Goal: Transaction & Acquisition: Subscribe to service/newsletter

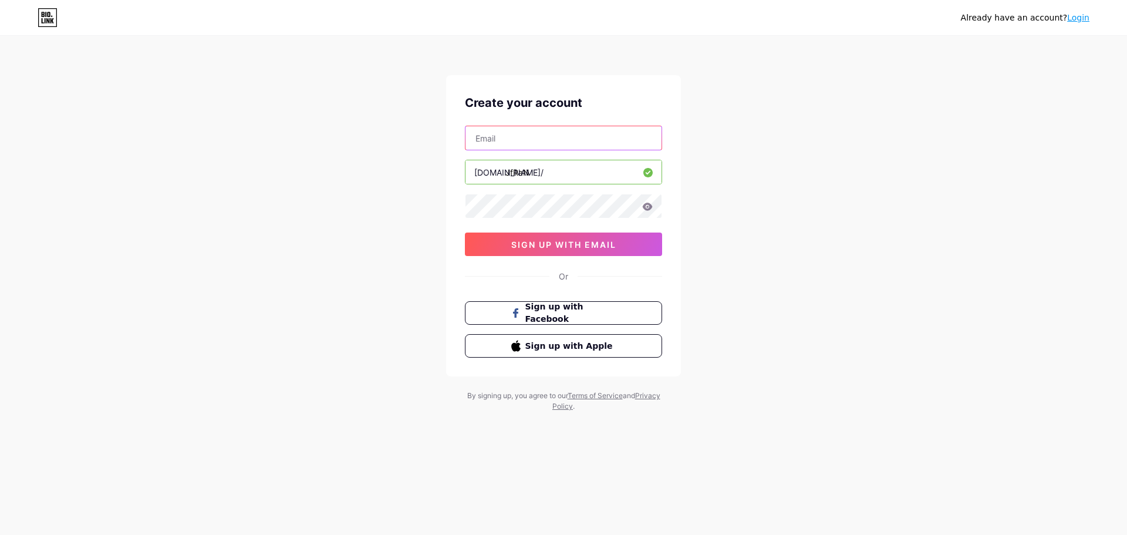
click at [526, 143] on input "text" at bounding box center [564, 137] width 196 height 23
click at [542, 137] on input "[EMAIL_ADDRESS][DOMAIN_NAME]" at bounding box center [564, 137] width 196 height 23
type input "[DOMAIN_NAME][EMAIL_ADDRESS][DOMAIN_NAME]"
click at [551, 245] on span "sign up with email" at bounding box center [563, 245] width 105 height 10
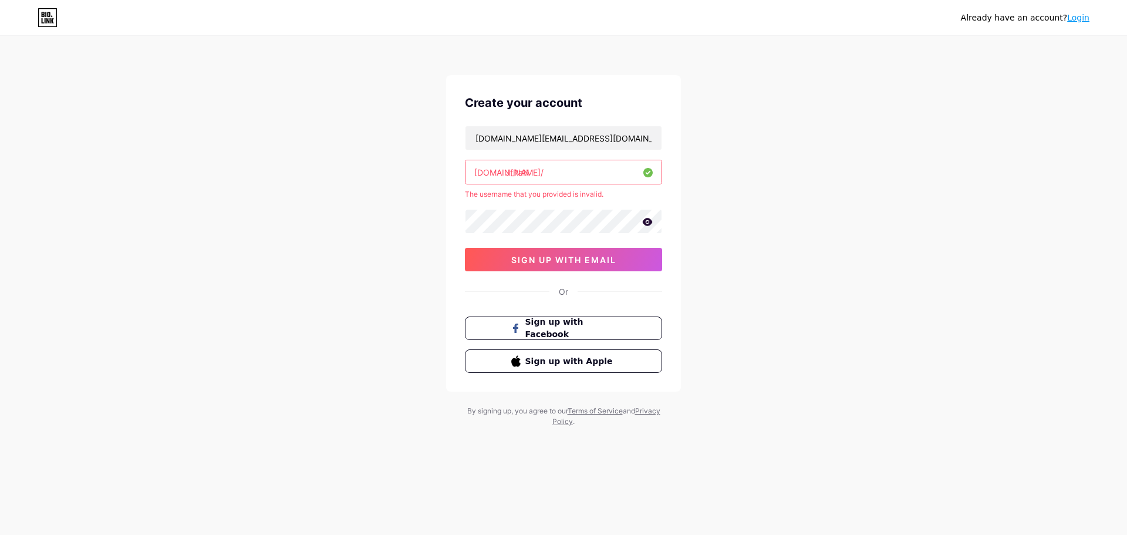
drag, startPoint x: 597, startPoint y: 173, endPoint x: 453, endPoint y: 175, distance: 144.4
click at [453, 175] on div "Create your account [DOMAIN_NAME][EMAIL_ADDRESS][DOMAIN_NAME] [DOMAIN_NAME]/ Jf…" at bounding box center [563, 233] width 235 height 316
click at [570, 176] on input "JfRaN" at bounding box center [564, 171] width 196 height 23
drag, startPoint x: 544, startPoint y: 171, endPoint x: 496, endPoint y: 171, distance: 48.1
click at [496, 171] on div "[DOMAIN_NAME]/ JfRaN" at bounding box center [563, 172] width 197 height 25
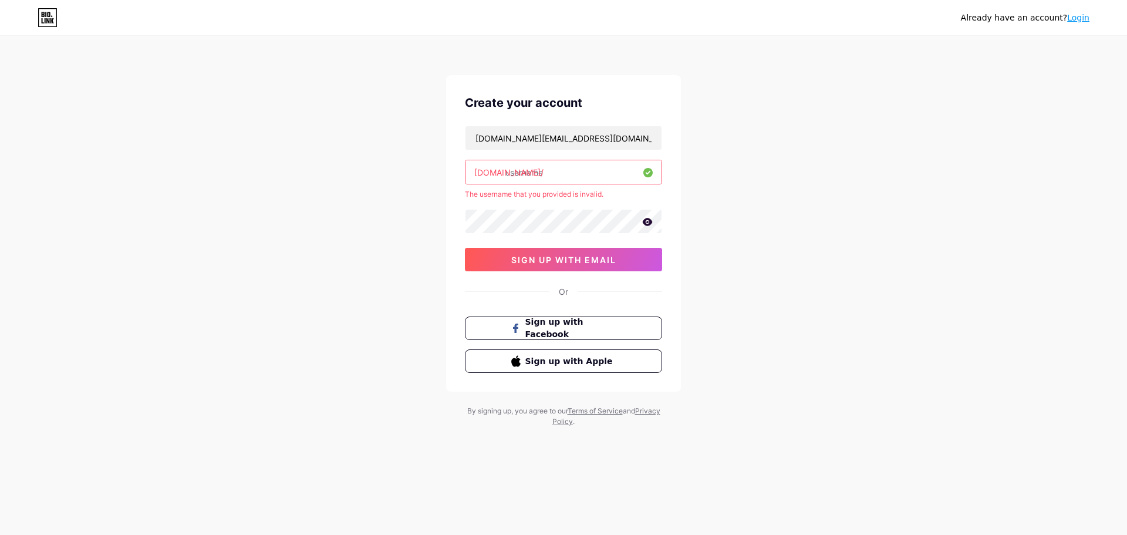
paste input "jfran"
click at [564, 262] on span "sign up with email" at bounding box center [563, 260] width 105 height 10
click at [512, 171] on input "个 jfran" at bounding box center [564, 171] width 196 height 23
click at [595, 262] on span "sign up with email" at bounding box center [563, 260] width 105 height 10
type input "jfran"
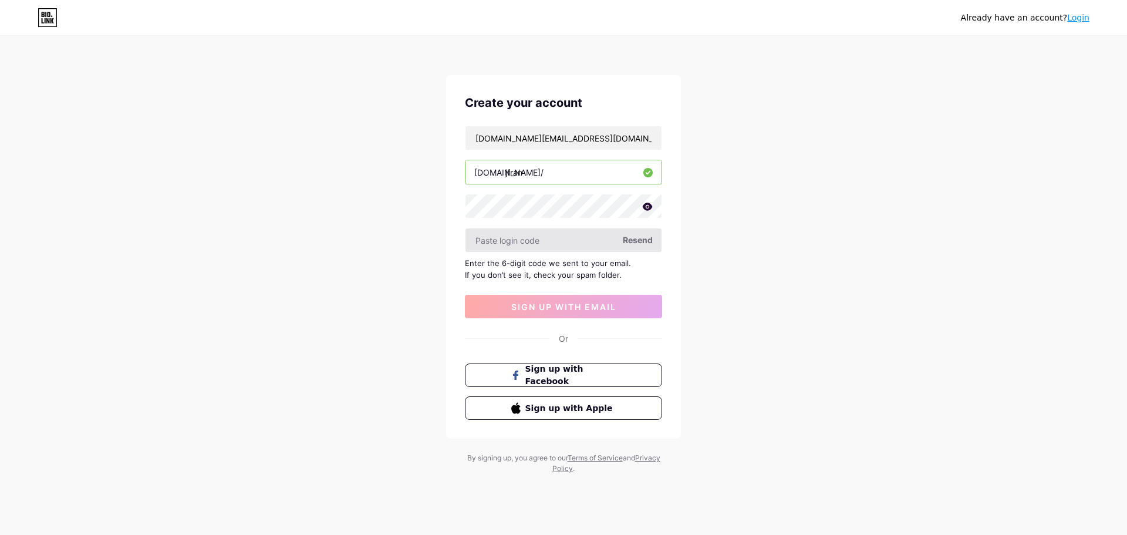
click at [572, 242] on input "text" at bounding box center [564, 239] width 196 height 23
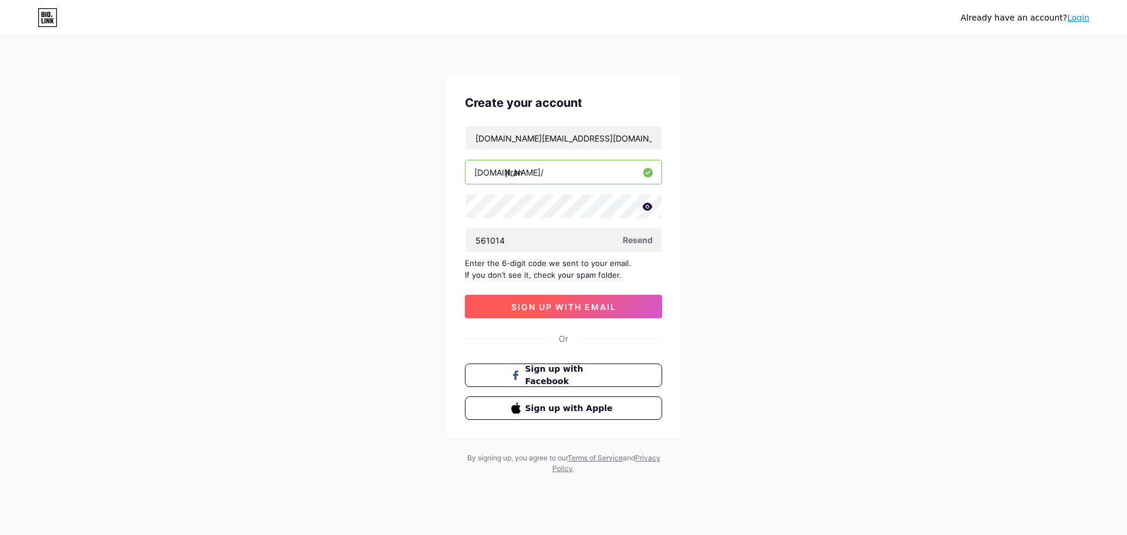
type input "561014"
click at [589, 308] on span "sign up with email" at bounding box center [563, 307] width 105 height 10
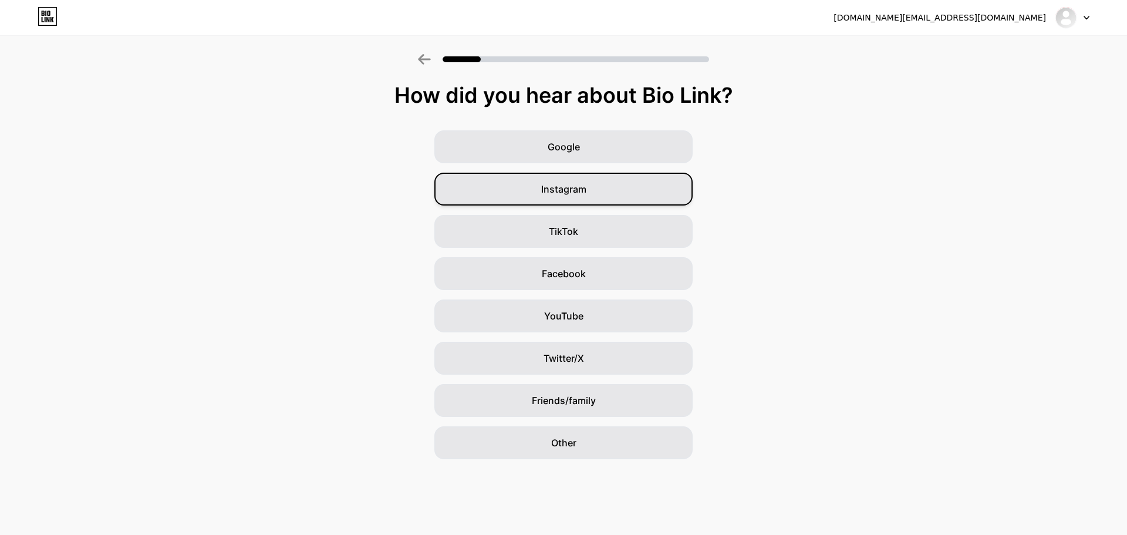
click at [572, 190] on span "Instagram" at bounding box center [563, 189] width 45 height 14
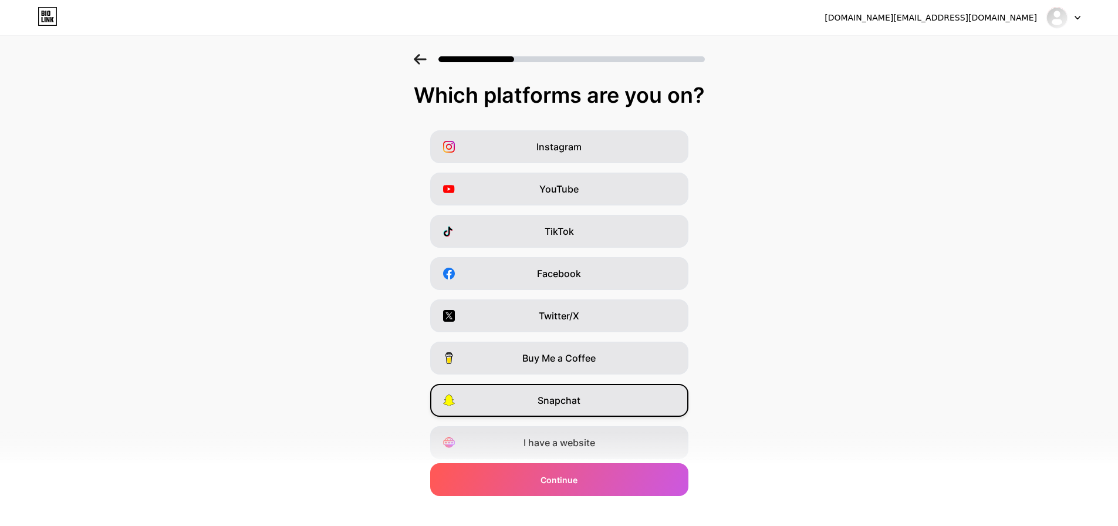
click at [549, 397] on span "Snapchat" at bounding box center [559, 400] width 43 height 14
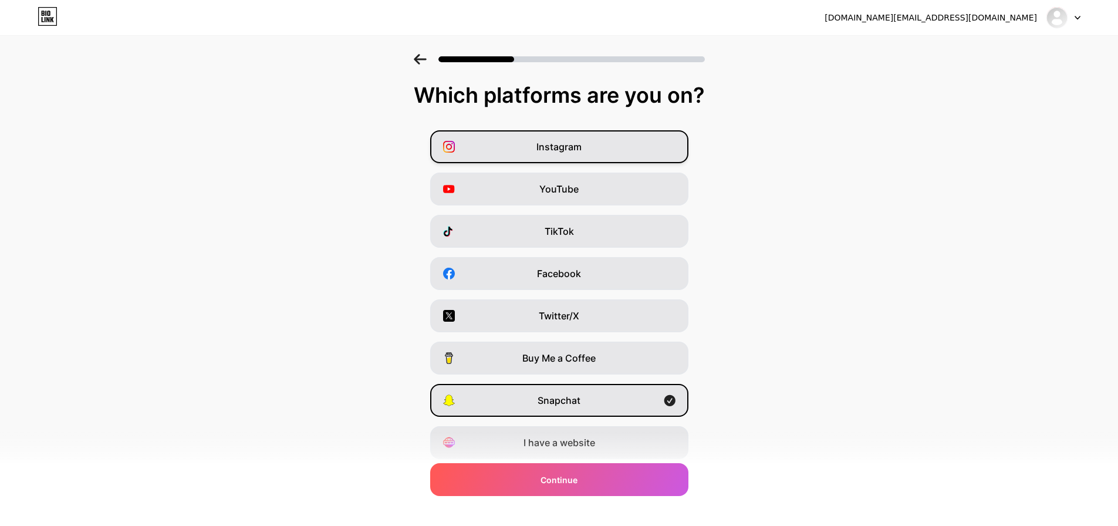
click at [586, 151] on div "Instagram" at bounding box center [559, 146] width 258 height 33
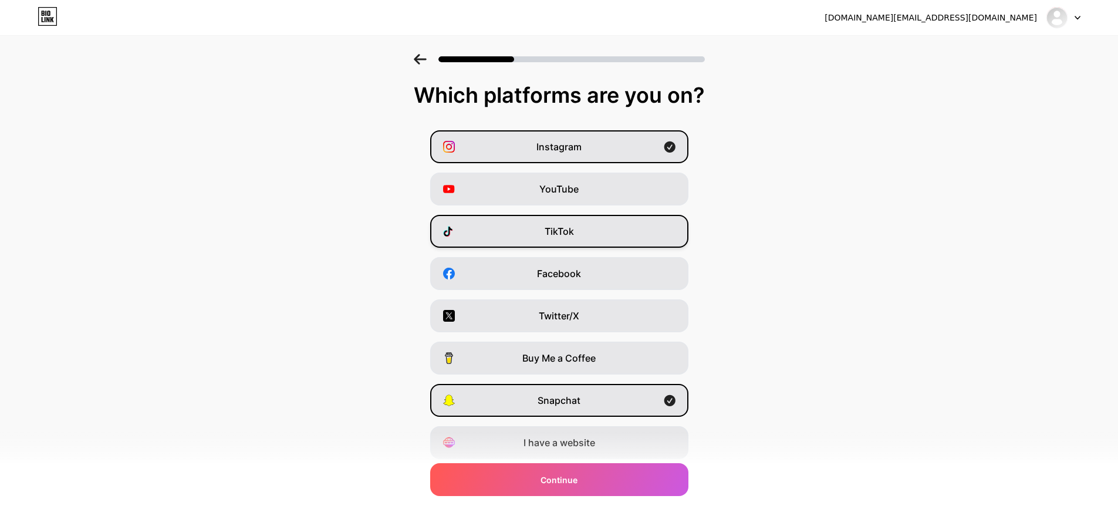
click at [574, 231] on span "TikTok" at bounding box center [559, 231] width 29 height 14
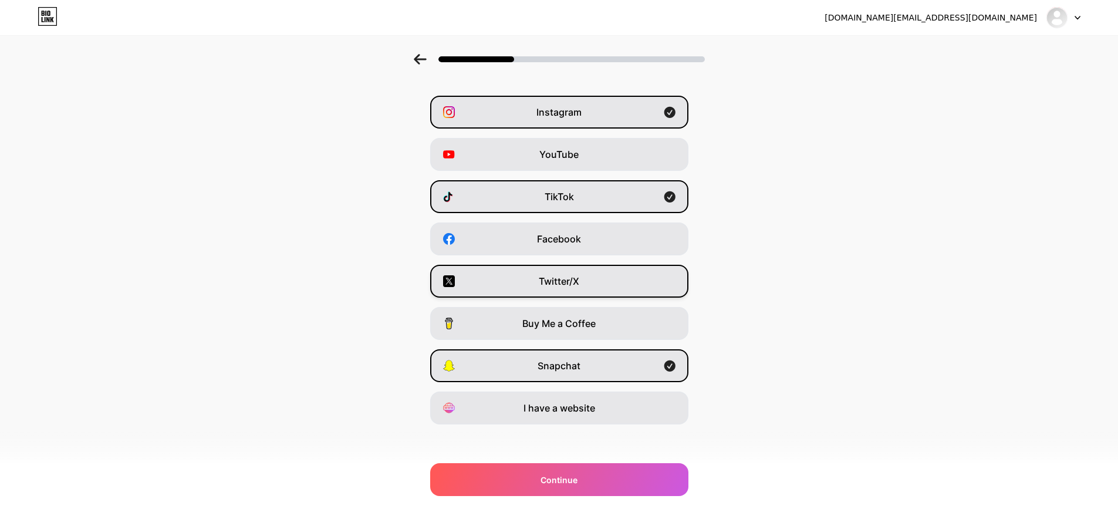
scroll to position [39, 0]
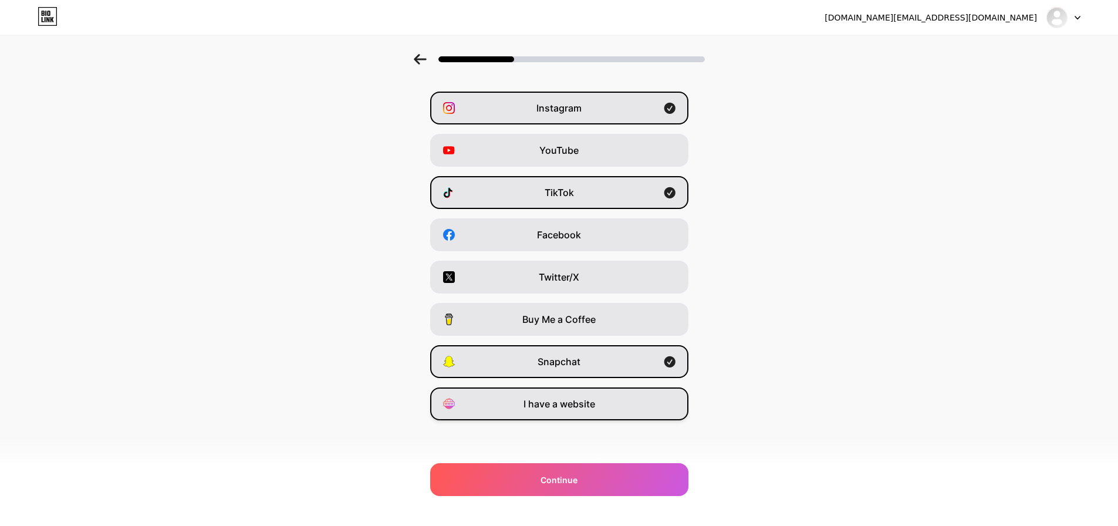
click at [576, 395] on div "I have a website" at bounding box center [559, 403] width 258 height 33
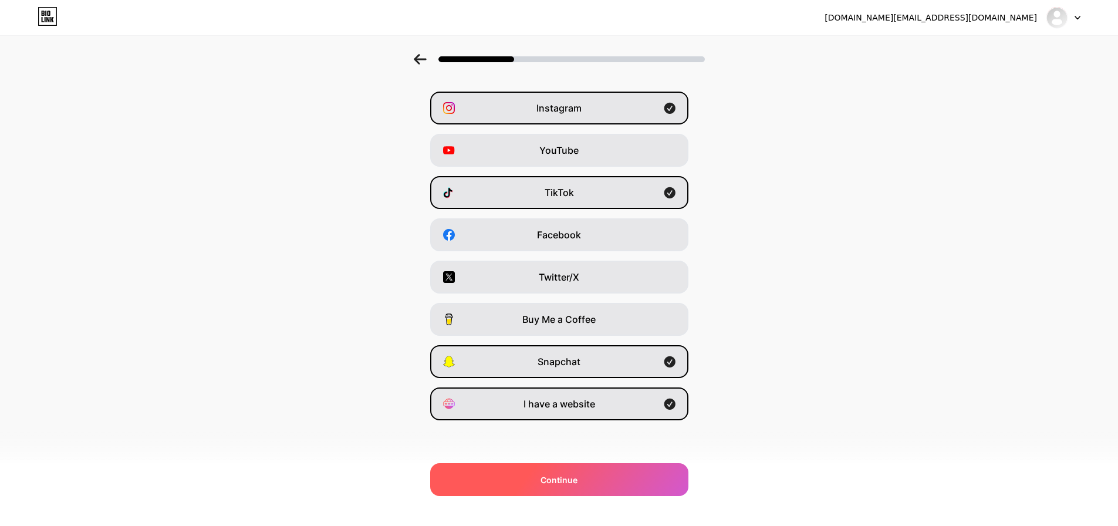
click at [582, 484] on div "Continue" at bounding box center [559, 479] width 258 height 33
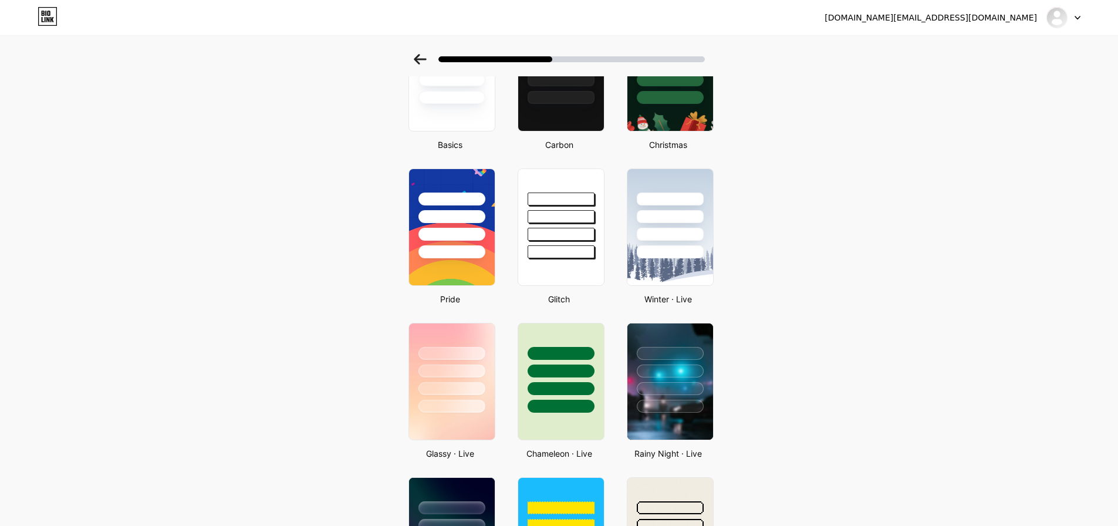
scroll to position [235, 0]
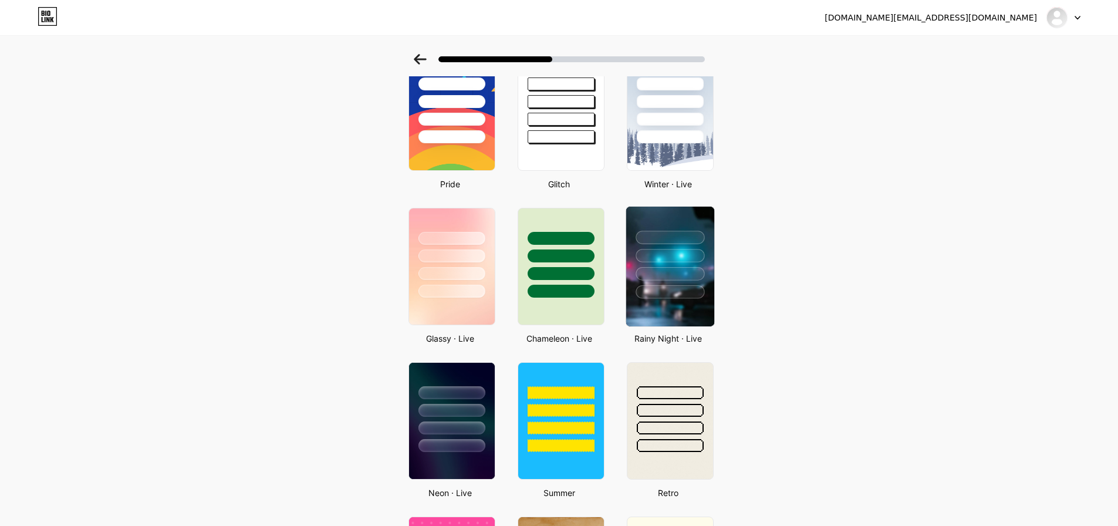
click at [665, 296] on div at bounding box center [670, 292] width 69 height 14
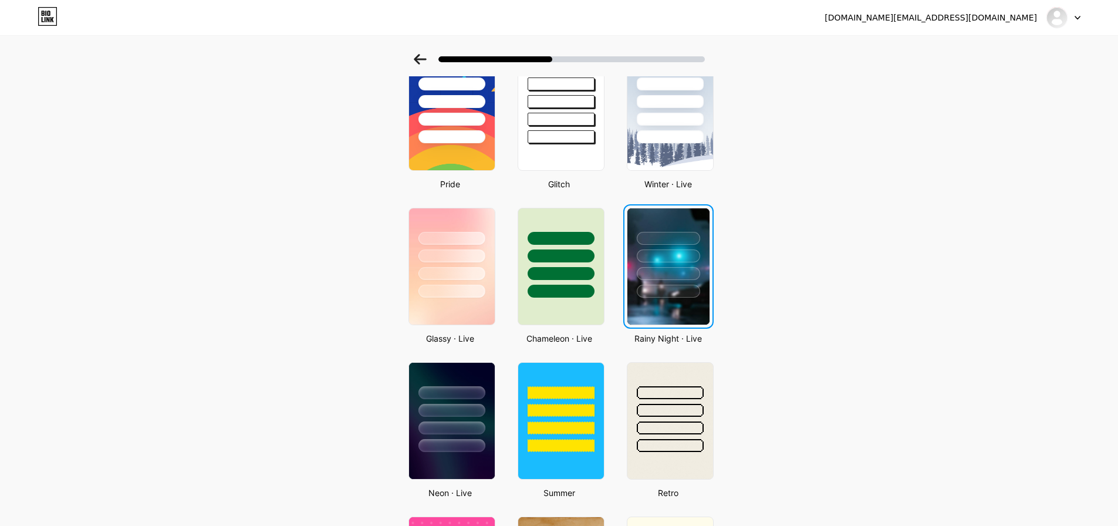
scroll to position [0, 0]
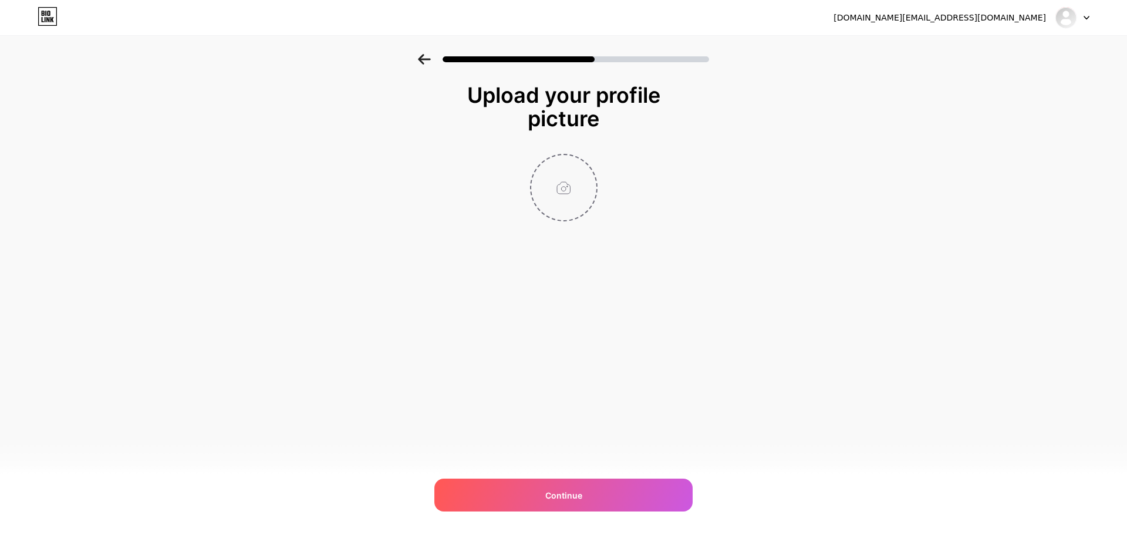
click at [559, 195] on input "file" at bounding box center [563, 187] width 65 height 65
click at [567, 190] on input "file" at bounding box center [563, 187] width 65 height 65
type input "C:\fakepath\IMG_0775.jpg"
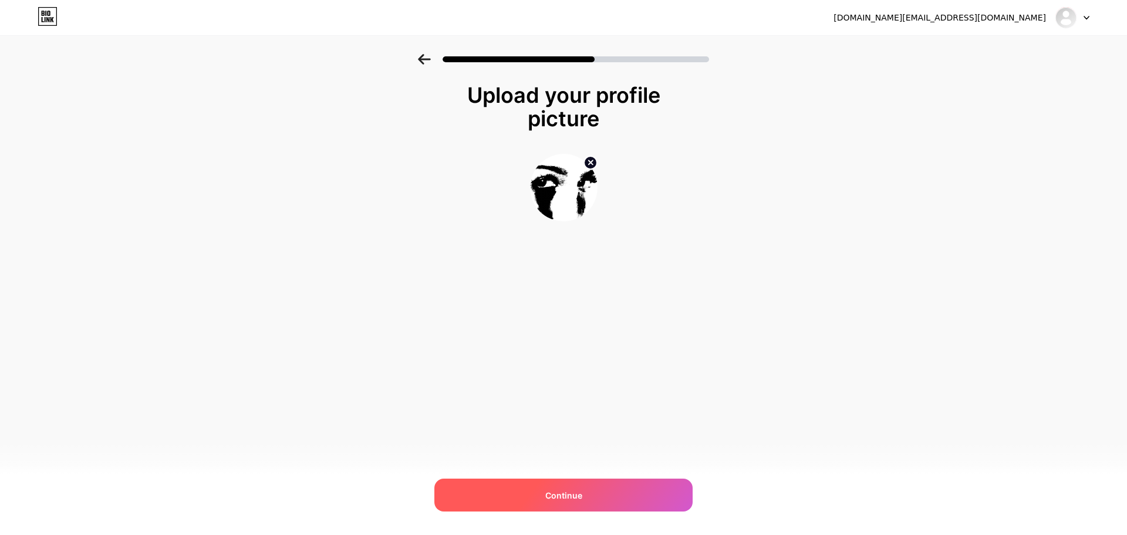
click at [601, 498] on div "Continue" at bounding box center [563, 494] width 258 height 33
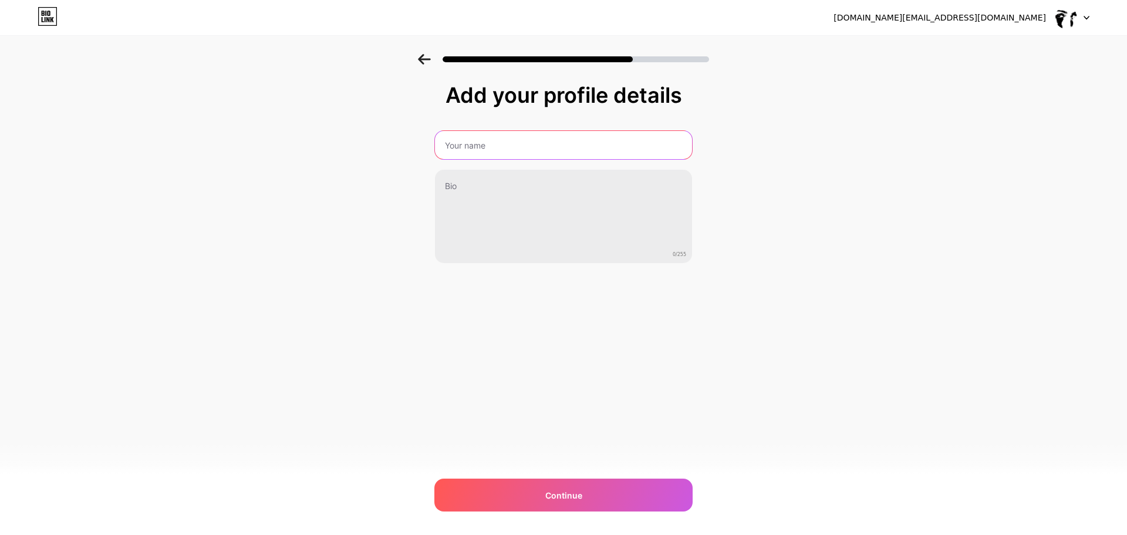
click at [497, 151] on input "text" at bounding box center [563, 145] width 257 height 28
click at [485, 141] on input "text" at bounding box center [563, 145] width 259 height 28
paste input "JfRaN"
type input "JfRaN"
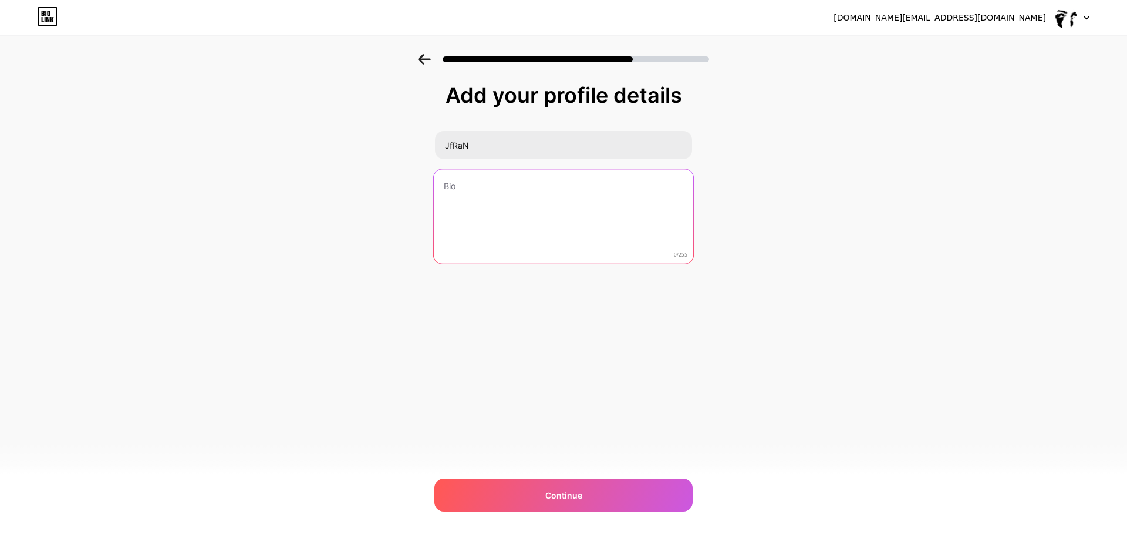
click at [494, 194] on textarea at bounding box center [563, 217] width 259 height 96
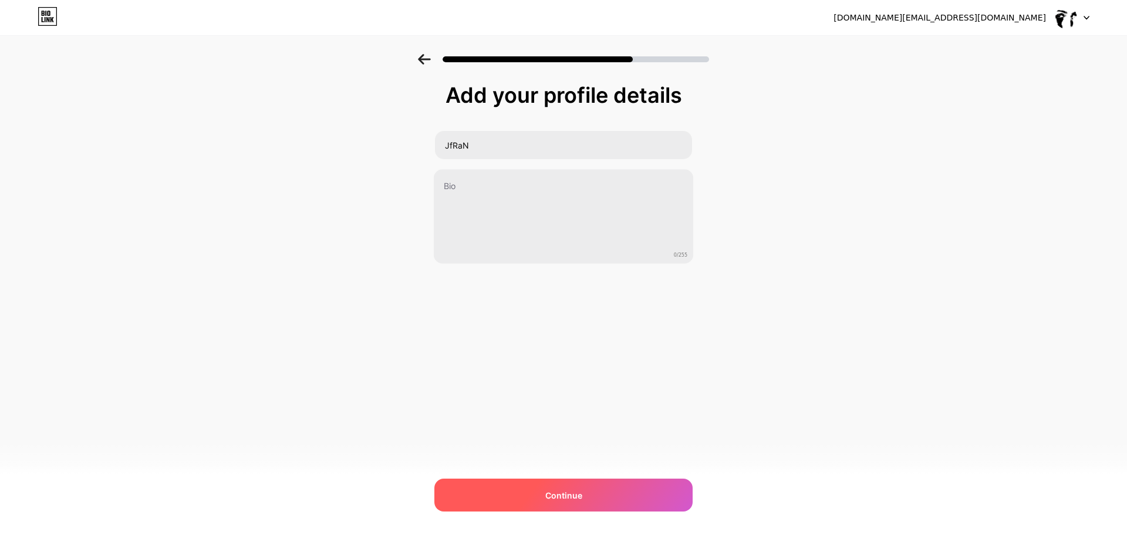
click at [595, 492] on div "Continue" at bounding box center [563, 494] width 258 height 33
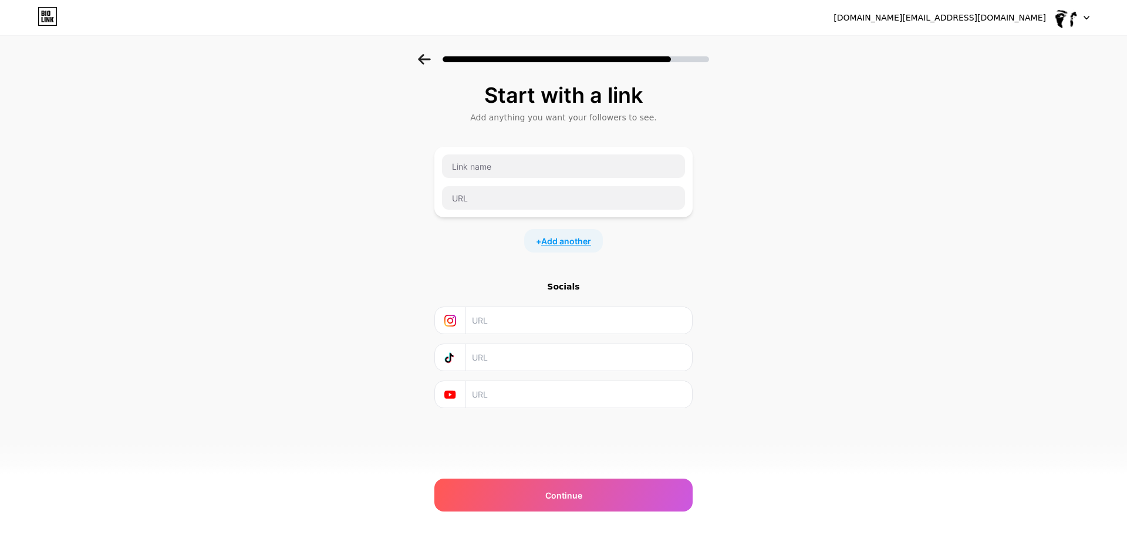
click at [561, 244] on span "Add another" at bounding box center [566, 241] width 50 height 12
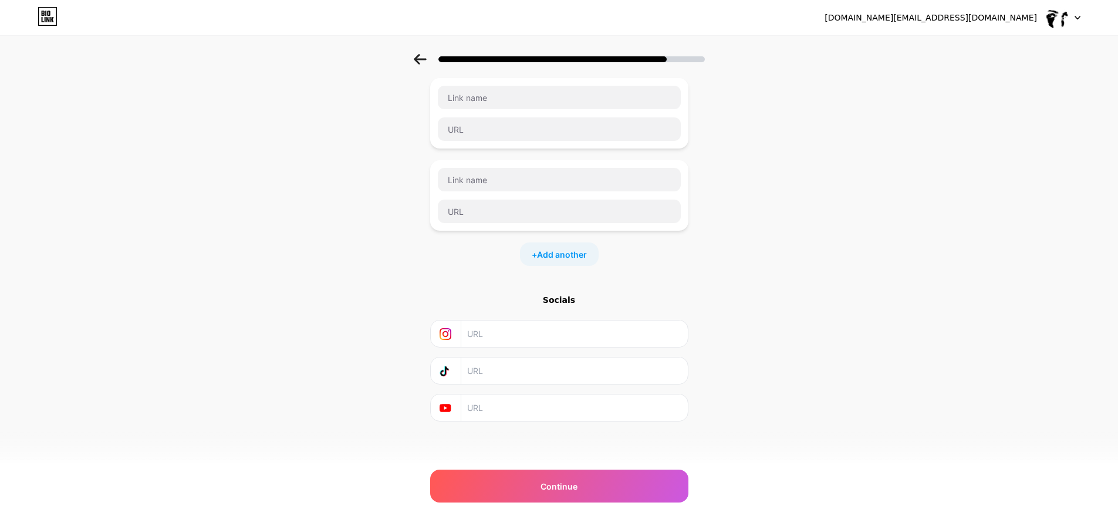
scroll to position [70, 0]
click at [422, 62] on icon at bounding box center [420, 59] width 12 height 11
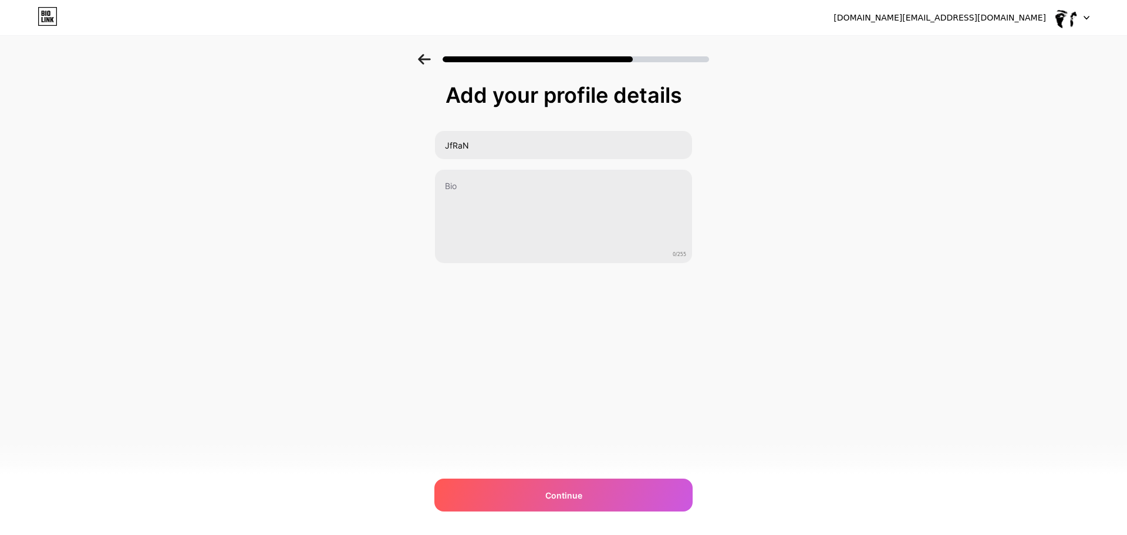
click at [422, 62] on icon at bounding box center [424, 59] width 12 height 11
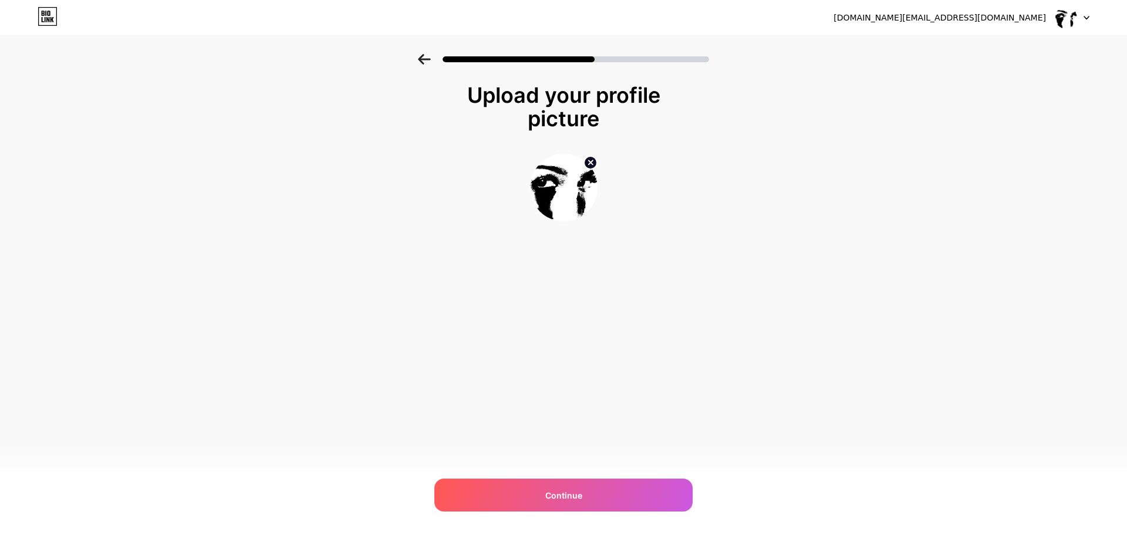
click at [422, 62] on icon at bounding box center [424, 59] width 12 height 11
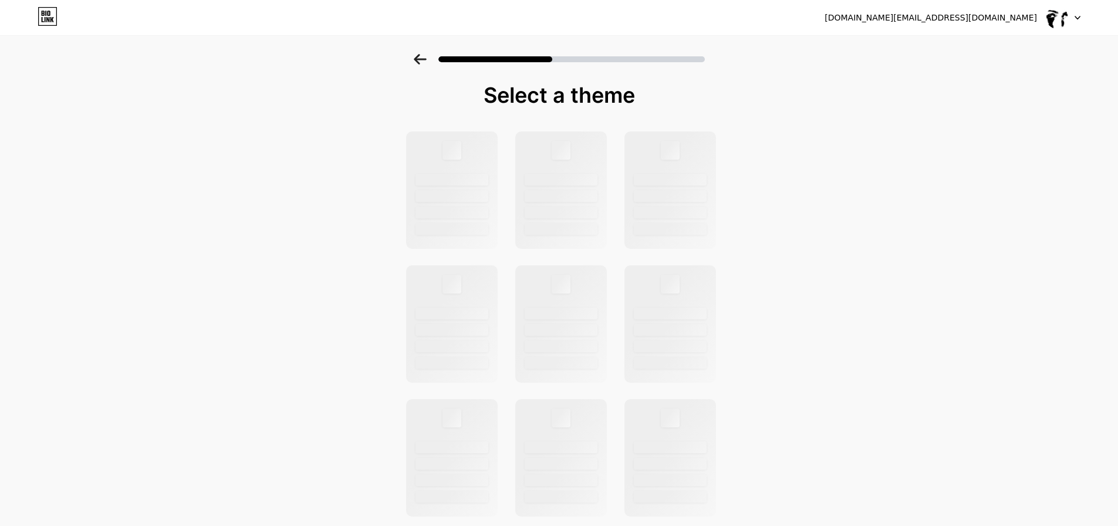
click at [422, 62] on icon at bounding box center [420, 59] width 12 height 11
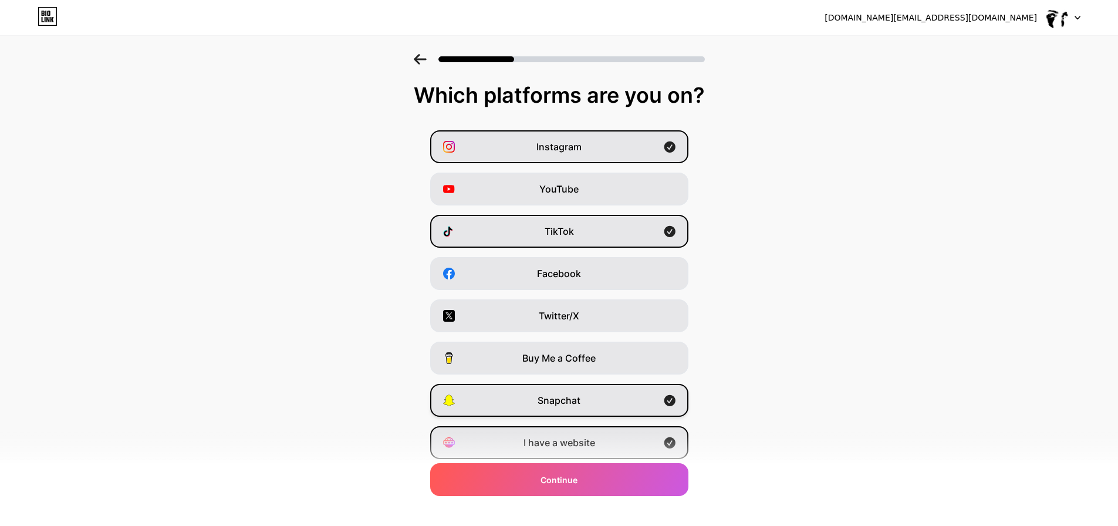
click at [611, 402] on div "Snapchat" at bounding box center [559, 400] width 258 height 33
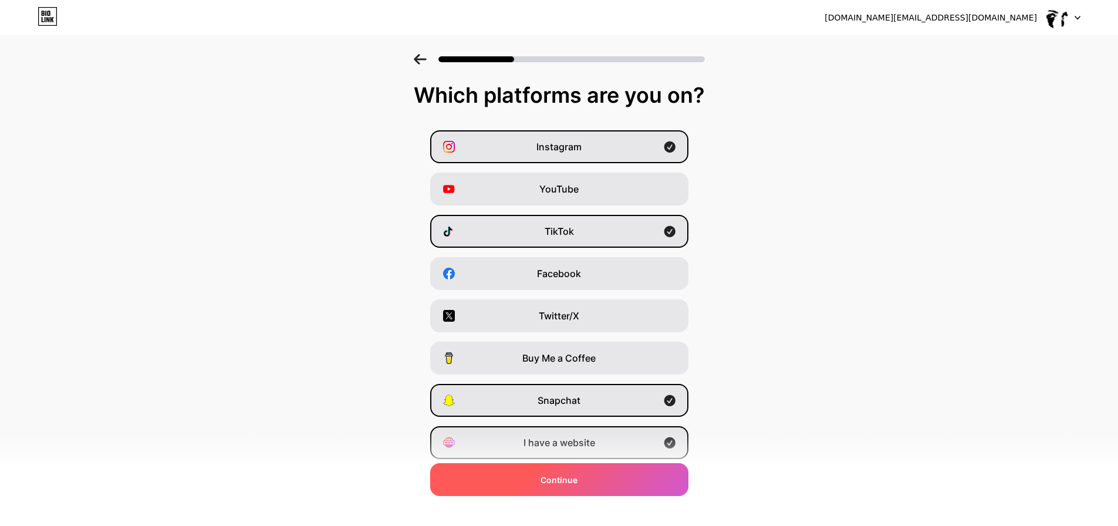
click at [589, 480] on div "Continue" at bounding box center [559, 479] width 258 height 33
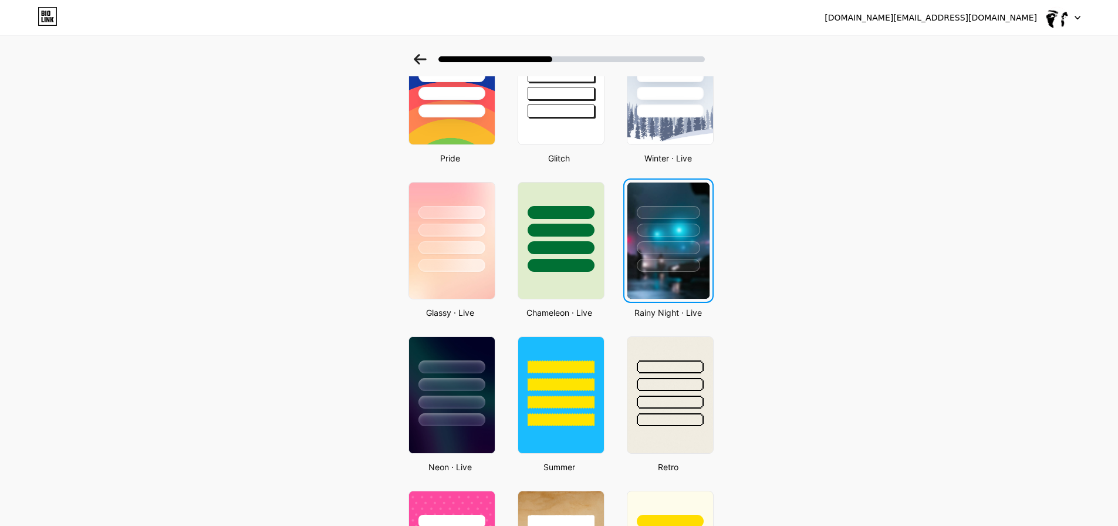
scroll to position [294, 0]
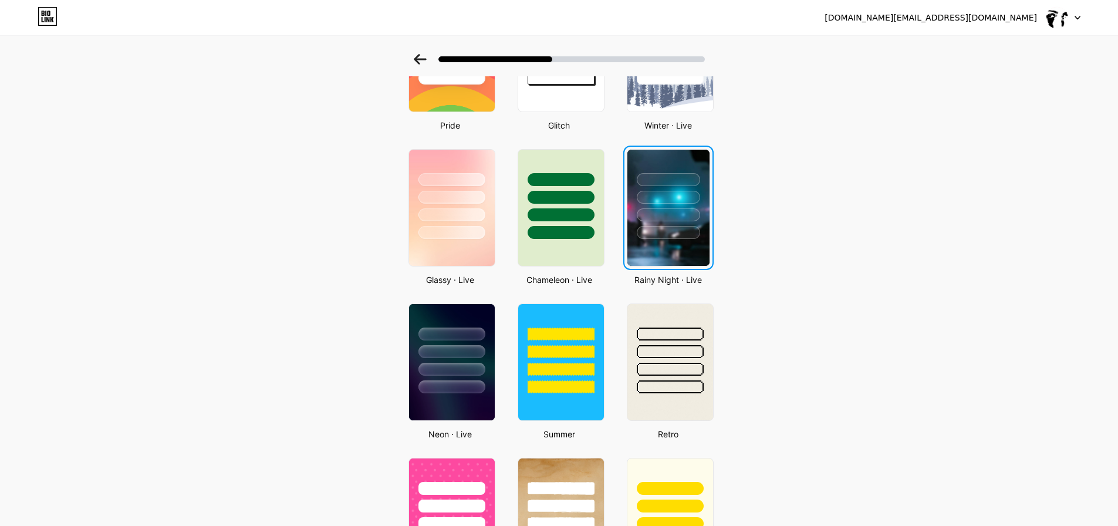
click at [649, 245] on img at bounding box center [669, 208] width 82 height 116
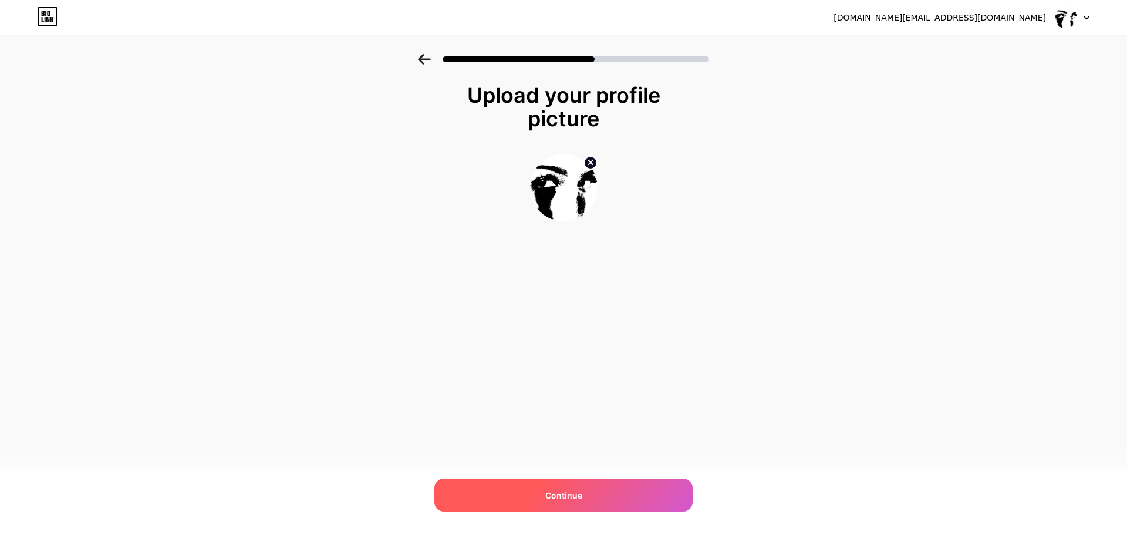
click at [581, 487] on div "Continue" at bounding box center [563, 494] width 258 height 33
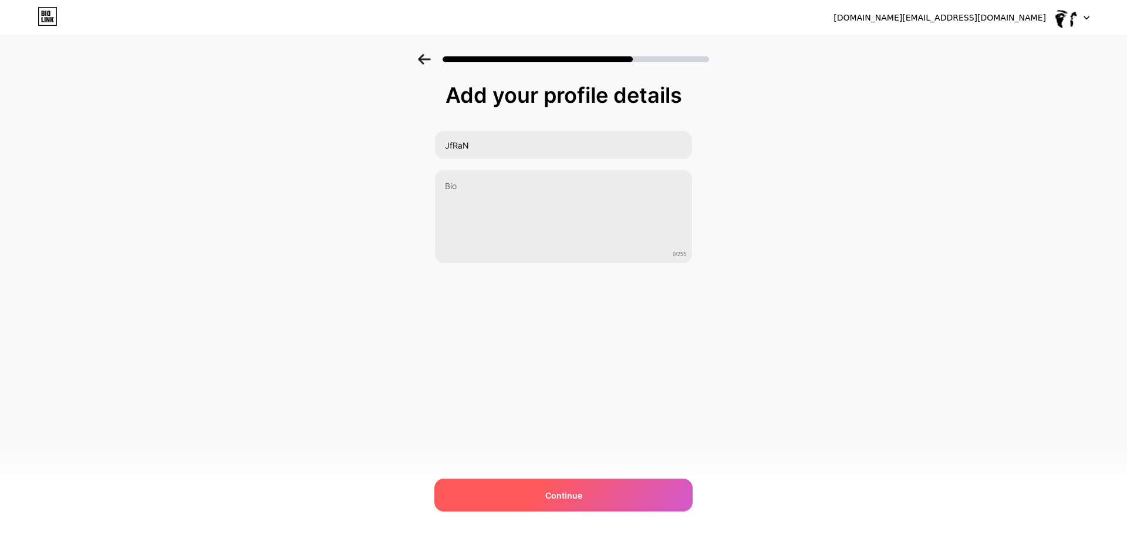
click at [586, 483] on div "Continue" at bounding box center [563, 494] width 258 height 33
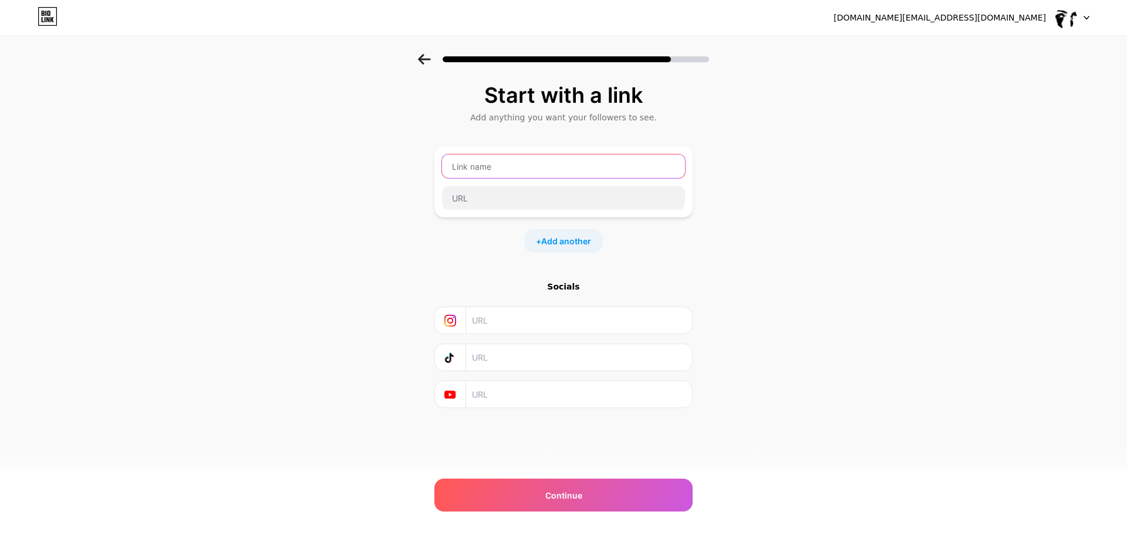
click at [470, 167] on input "text" at bounding box center [563, 165] width 243 height 23
type input "Snapchat"
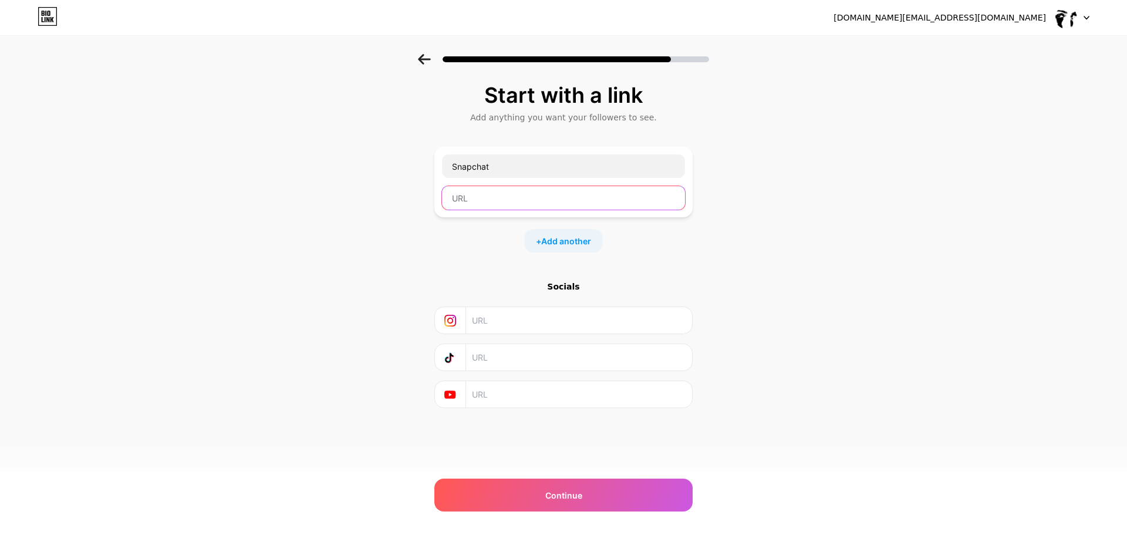
click at [596, 201] on input "text" at bounding box center [563, 197] width 243 height 23
click at [483, 201] on input "text" at bounding box center [563, 197] width 243 height 23
paste input "[URL][DOMAIN_NAME]"
type input "[URL][DOMAIN_NAME]"
click at [577, 245] on span "Add another" at bounding box center [566, 241] width 50 height 12
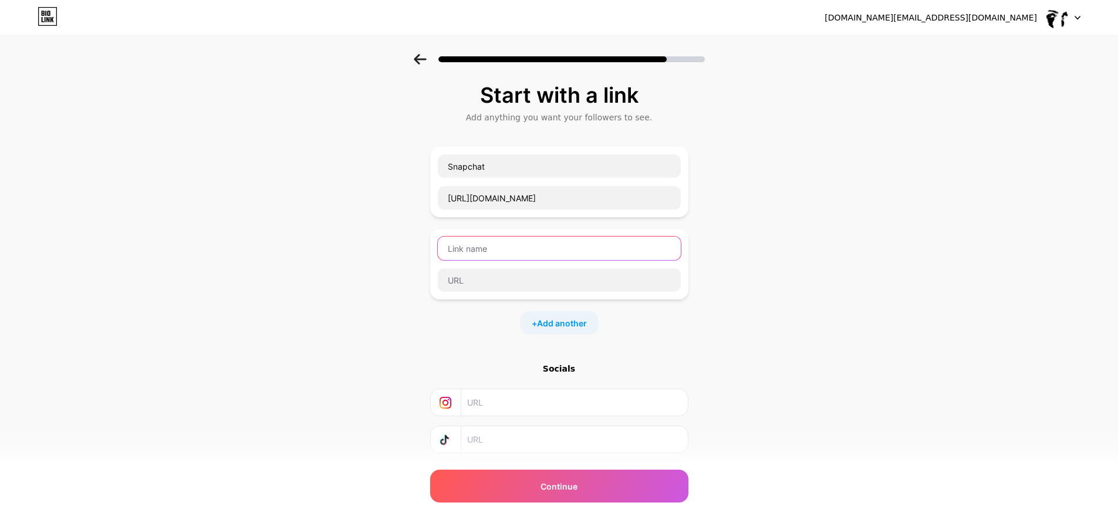
click at [518, 255] on input "text" at bounding box center [559, 248] width 243 height 23
type input "TikTok"
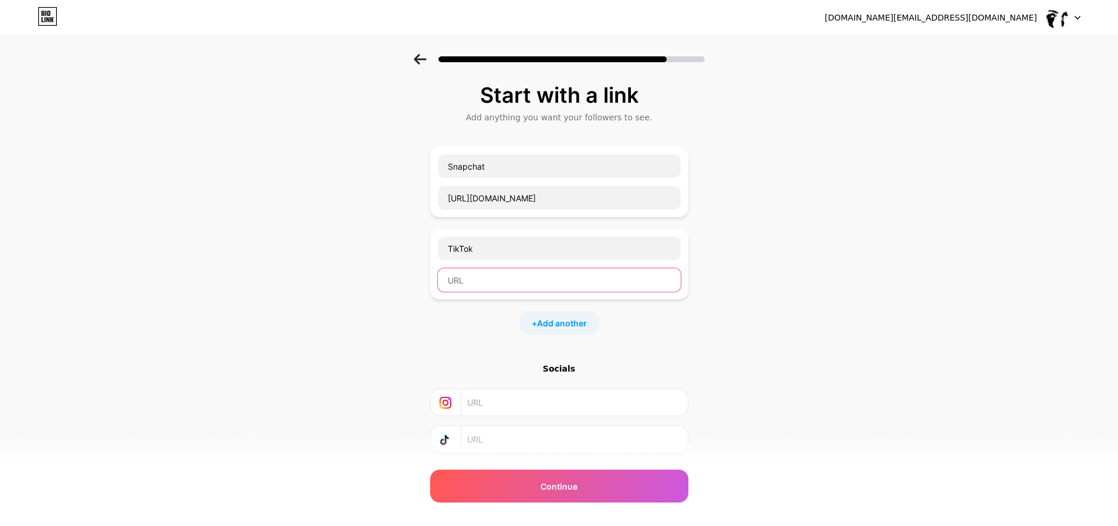
click at [532, 279] on input "text" at bounding box center [559, 279] width 243 height 23
click at [498, 281] on input "text" at bounding box center [559, 279] width 243 height 23
paste input "[URL][DOMAIN_NAME]"
type input "[URL][DOMAIN_NAME]"
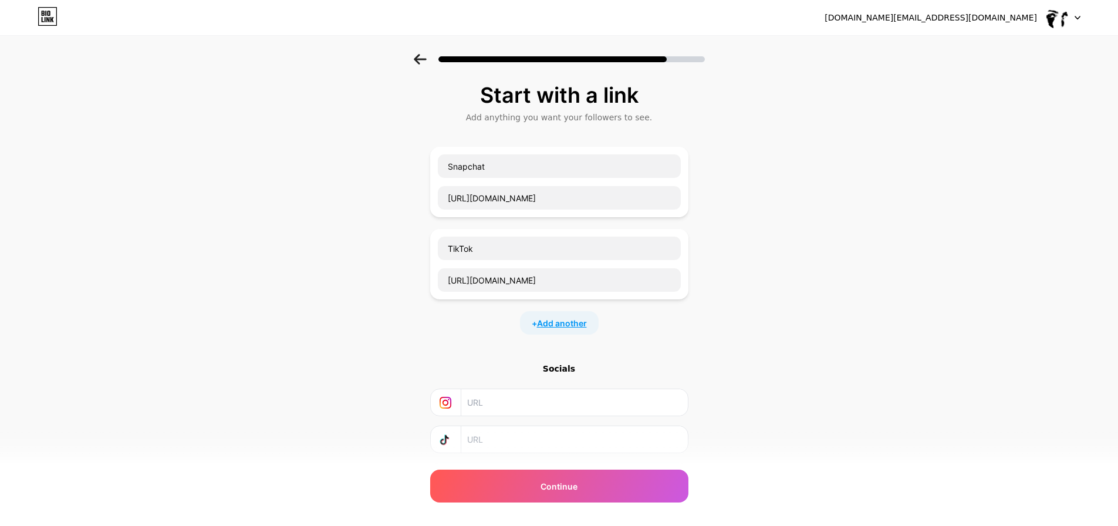
scroll to position [0, 0]
click at [567, 325] on span "Add another" at bounding box center [562, 323] width 50 height 12
click at [549, 340] on input "text" at bounding box center [559, 330] width 243 height 23
click at [517, 340] on input "text" at bounding box center [559, 330] width 243 height 23
paste input "Discord"
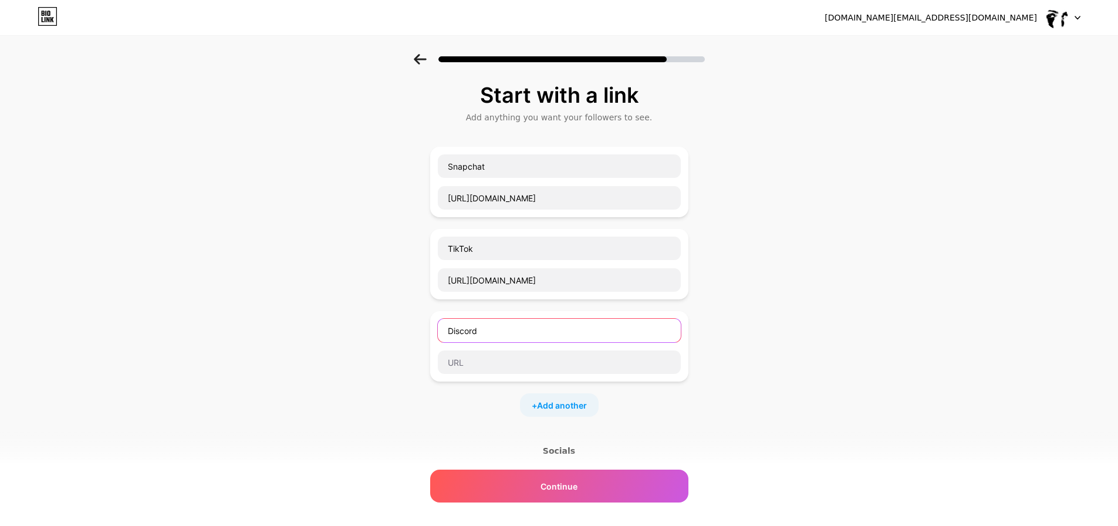
type input "Discord"
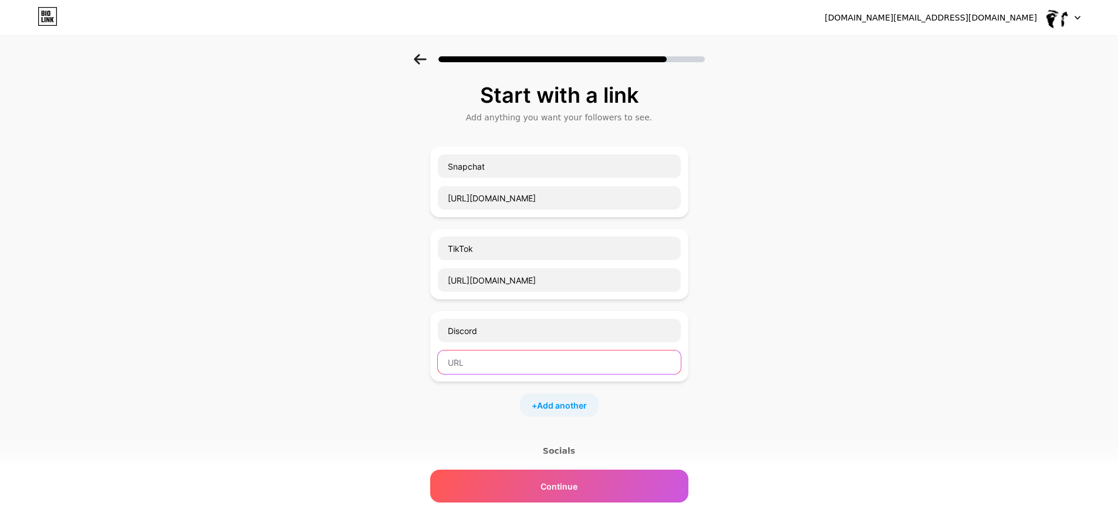
click at [507, 366] on input "text" at bounding box center [559, 361] width 243 height 23
paste input "[URL][DOMAIN_NAME]"
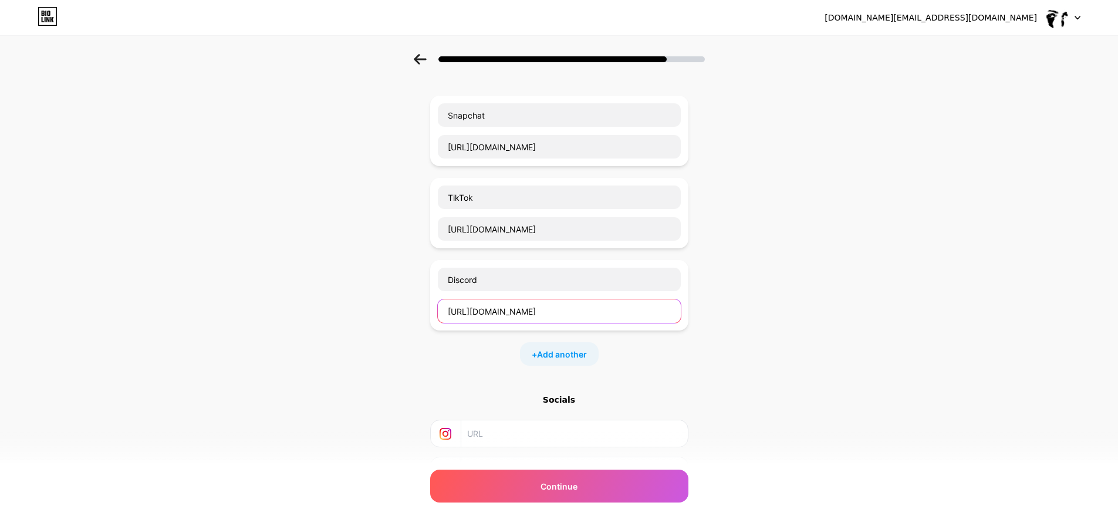
scroll to position [59, 0]
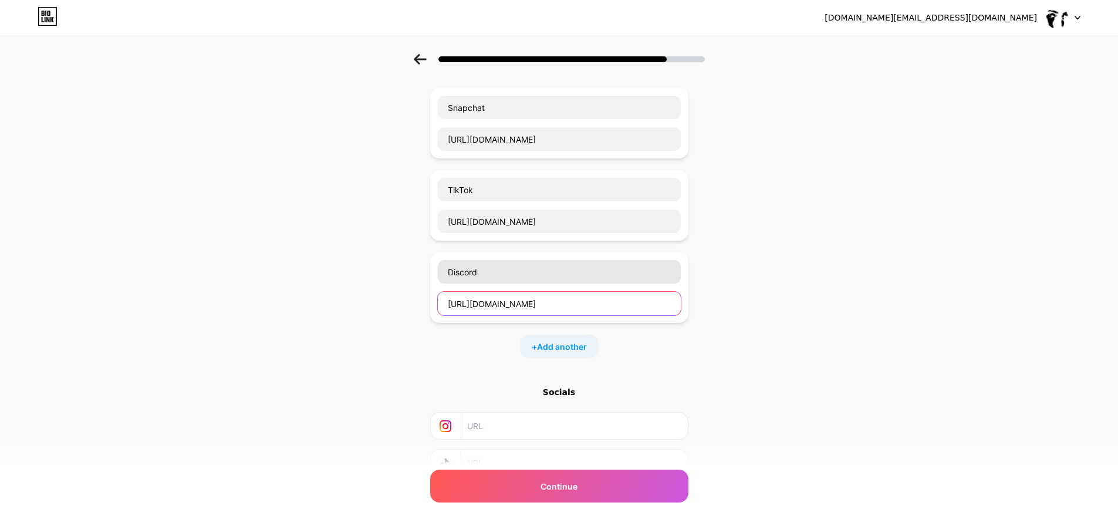
type input "[URL][DOMAIN_NAME]"
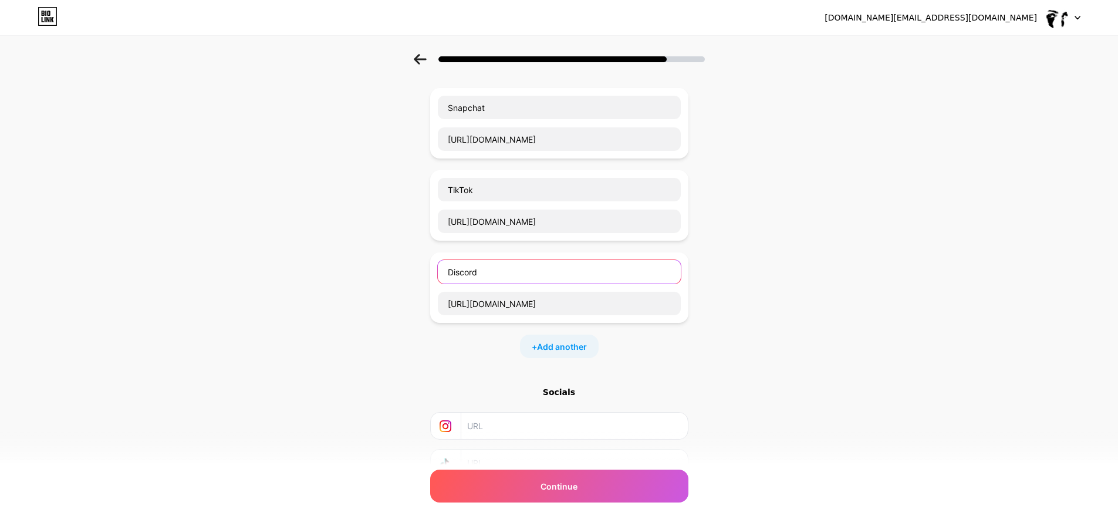
click at [493, 269] on input "Discord" at bounding box center [559, 271] width 243 height 23
drag, startPoint x: 476, startPoint y: 269, endPoint x: 446, endPoint y: 271, distance: 30.0
click at [416, 269] on div "Start with a link Add anything you want your followers to see. Snapchat [URL][D…" at bounding box center [559, 283] width 1118 height 577
click at [561, 351] on span "Add another" at bounding box center [562, 346] width 50 height 12
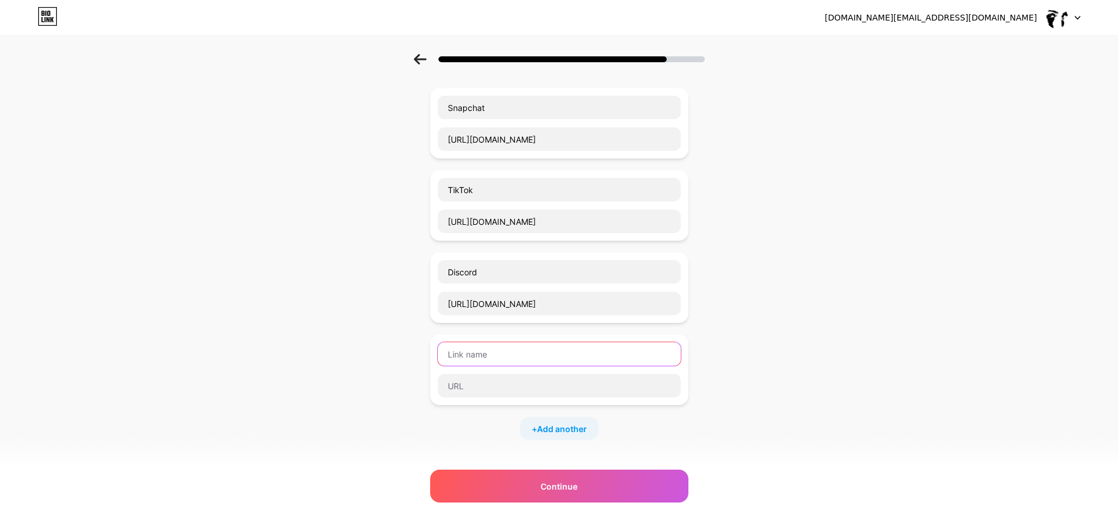
click at [511, 354] on input "text" at bounding box center [559, 353] width 243 height 23
paste input "Discord"
type input "Discord 2"
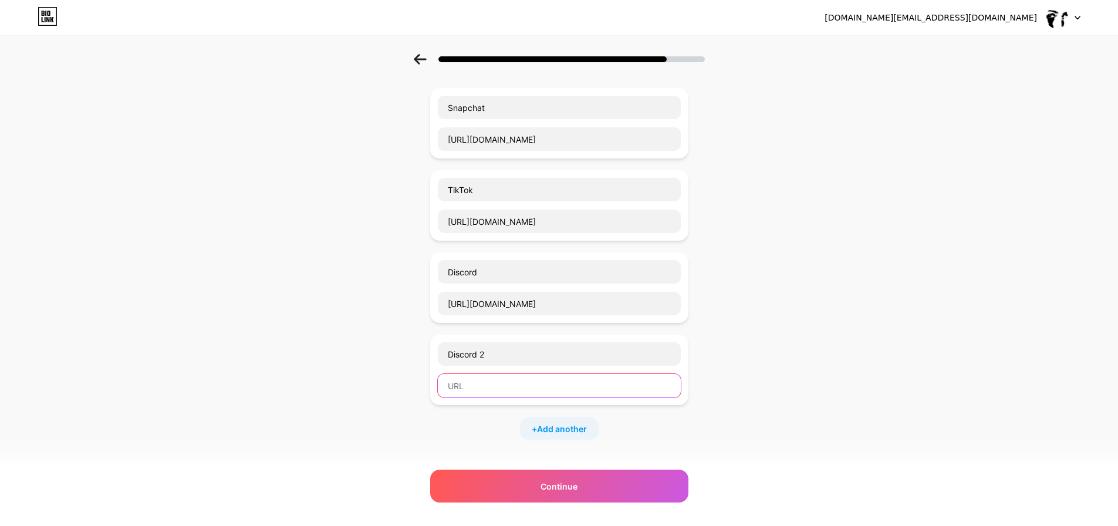
click at [525, 388] on input "text" at bounding box center [559, 385] width 243 height 23
click at [494, 390] on input "text" at bounding box center [559, 385] width 243 height 23
paste input "[URL][DOMAIN_NAME]"
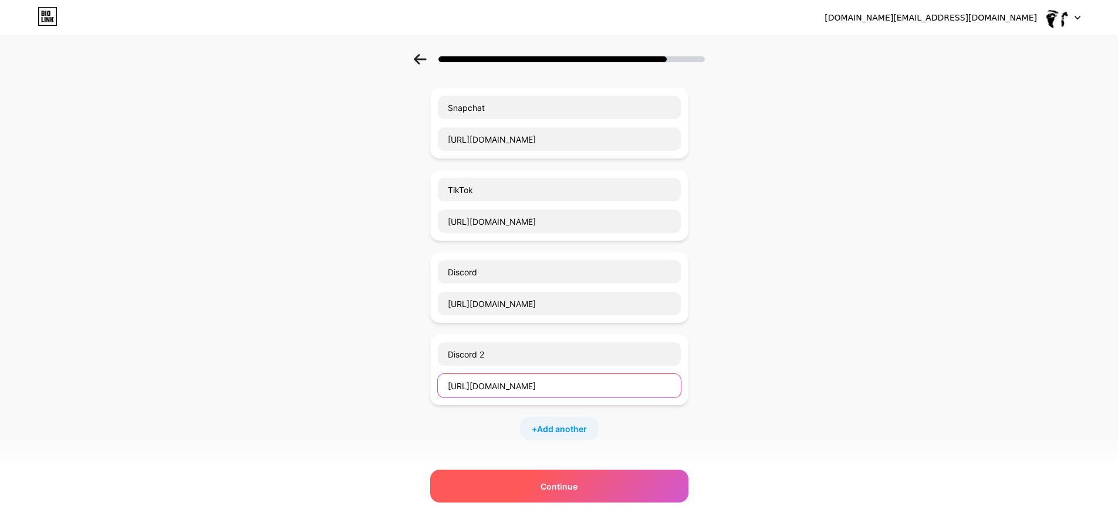
type input "[URL][DOMAIN_NAME]"
click at [591, 477] on div "Continue" at bounding box center [559, 486] width 258 height 33
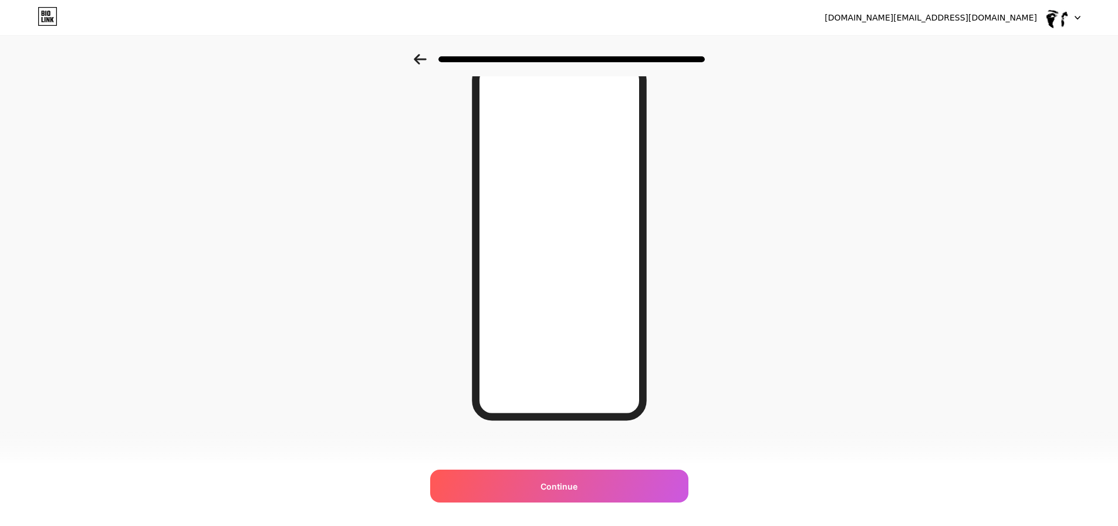
scroll to position [0, 0]
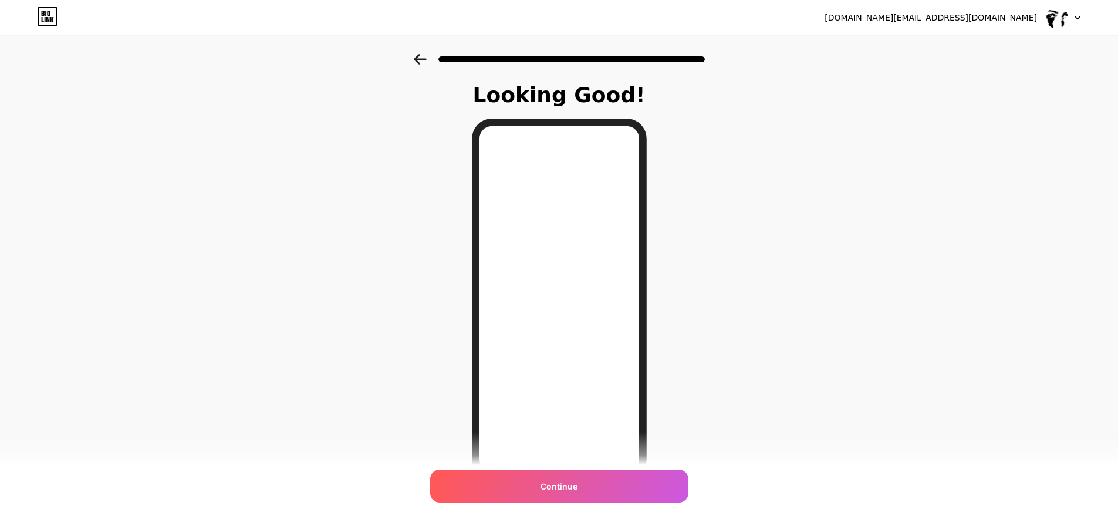
click at [427, 55] on icon at bounding box center [420, 59] width 13 height 11
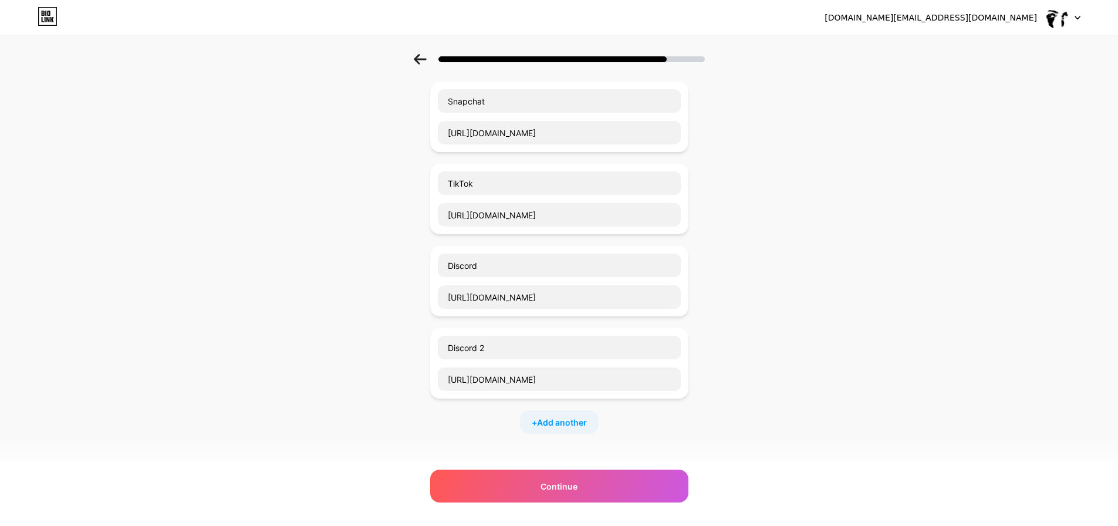
scroll to position [58, 0]
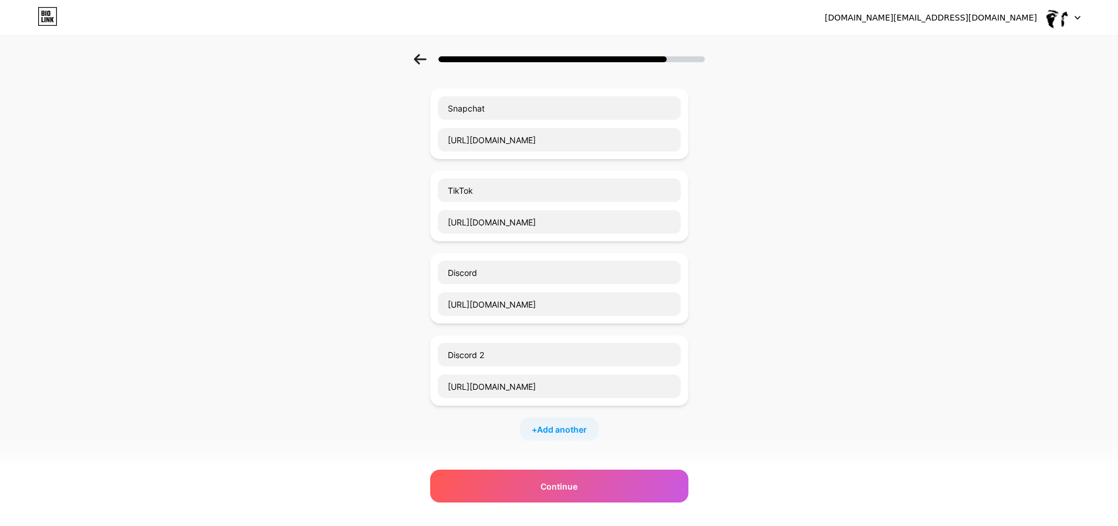
click at [426, 59] on icon at bounding box center [420, 59] width 12 height 11
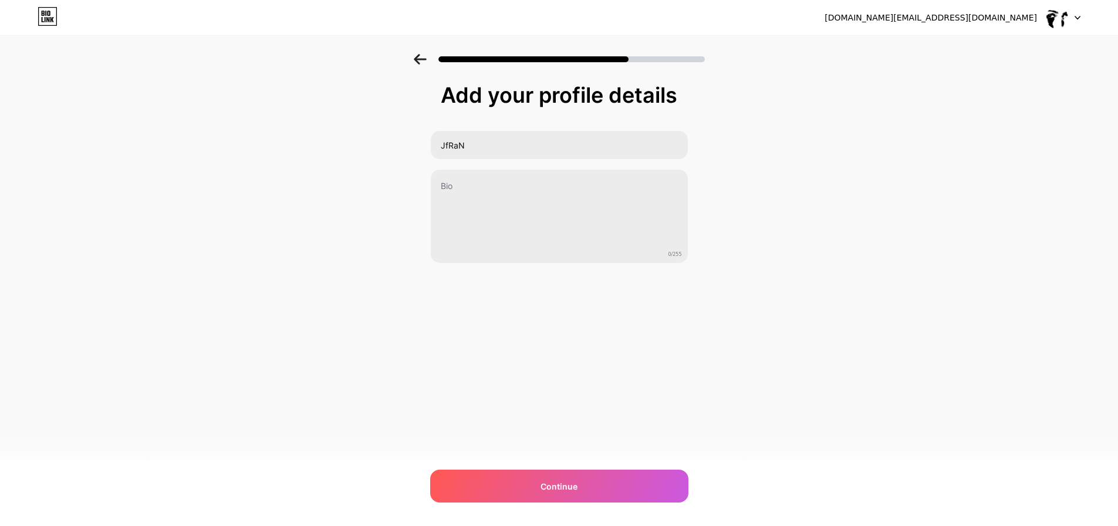
scroll to position [0, 0]
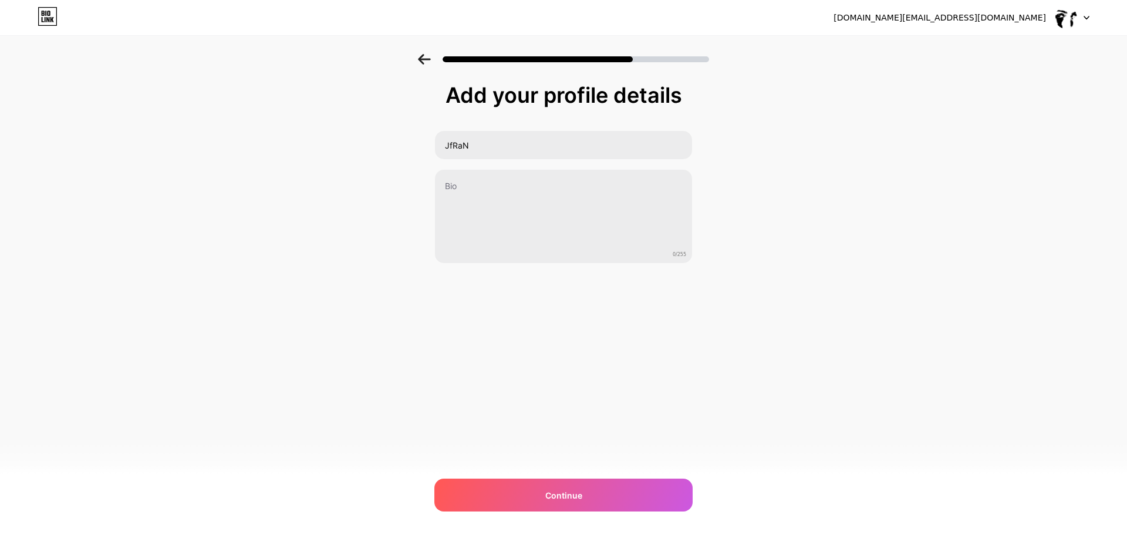
click at [426, 56] on icon at bounding box center [424, 59] width 13 height 11
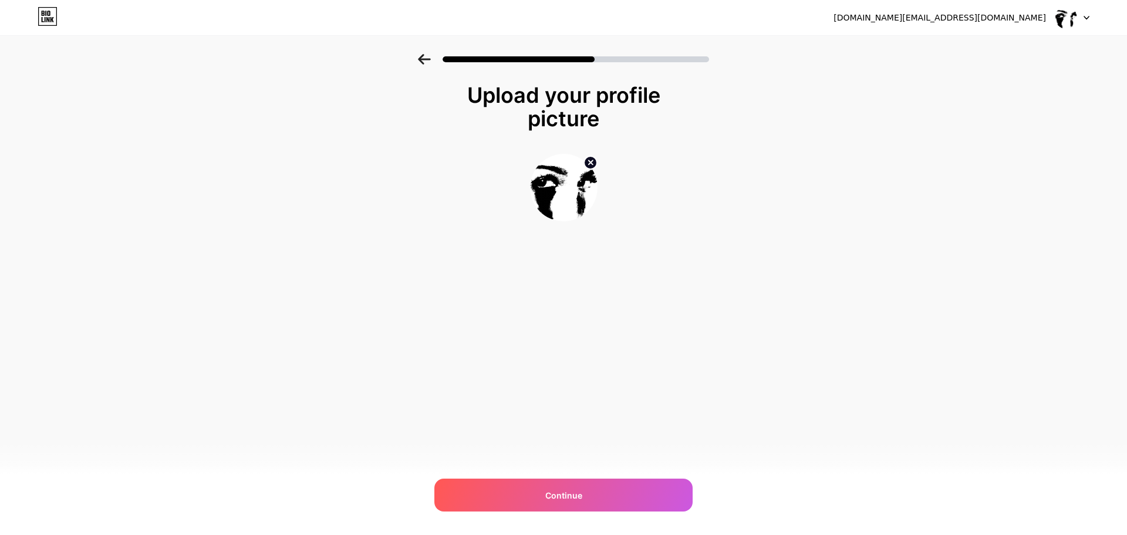
click at [426, 56] on icon at bounding box center [424, 59] width 13 height 11
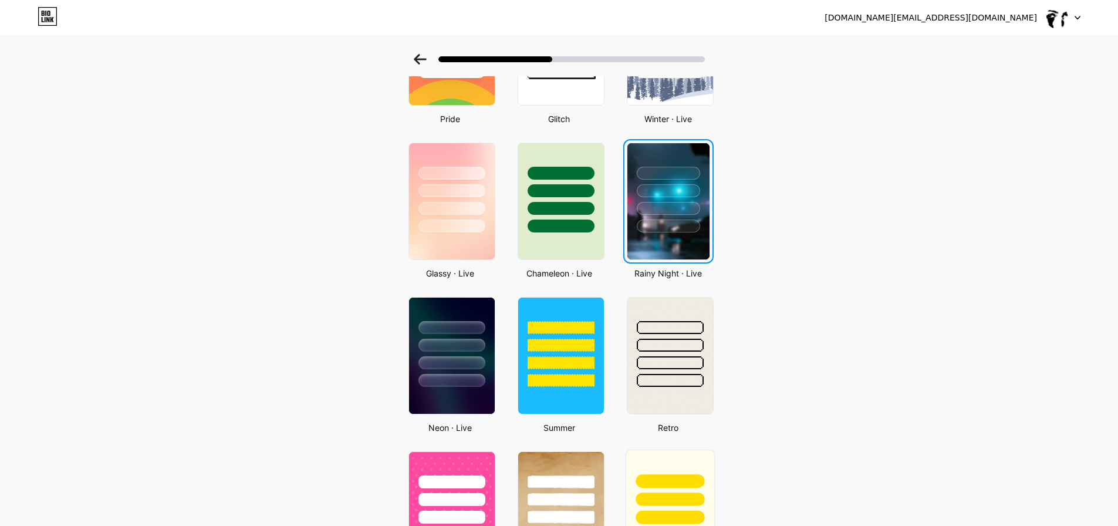
scroll to position [285, 0]
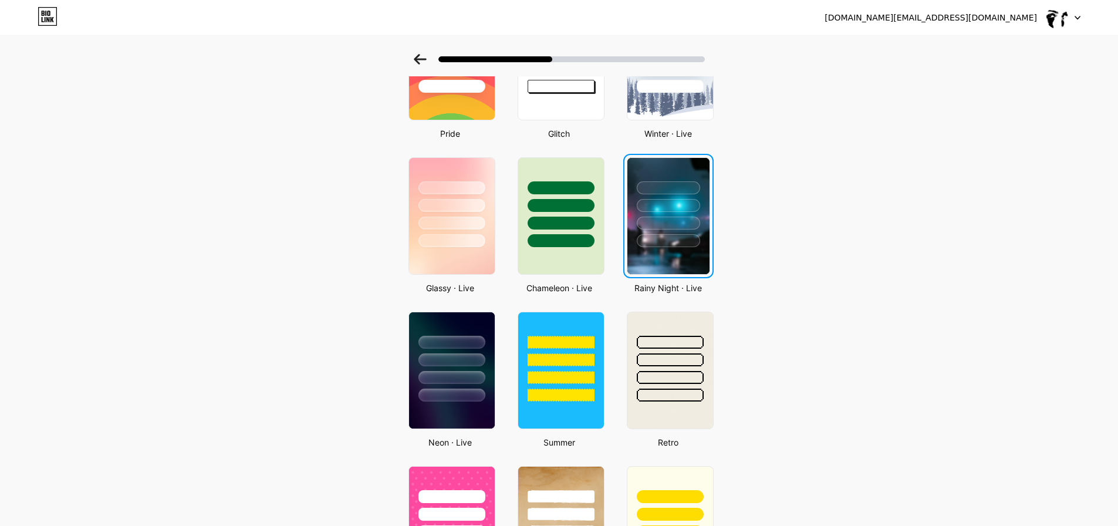
click at [667, 244] on div at bounding box center [668, 240] width 63 height 13
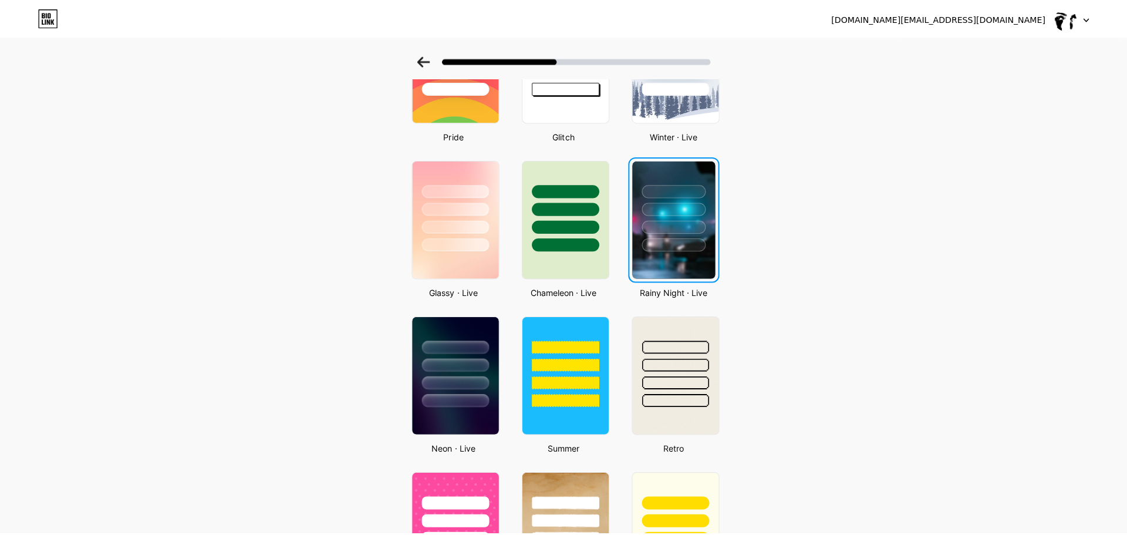
scroll to position [0, 0]
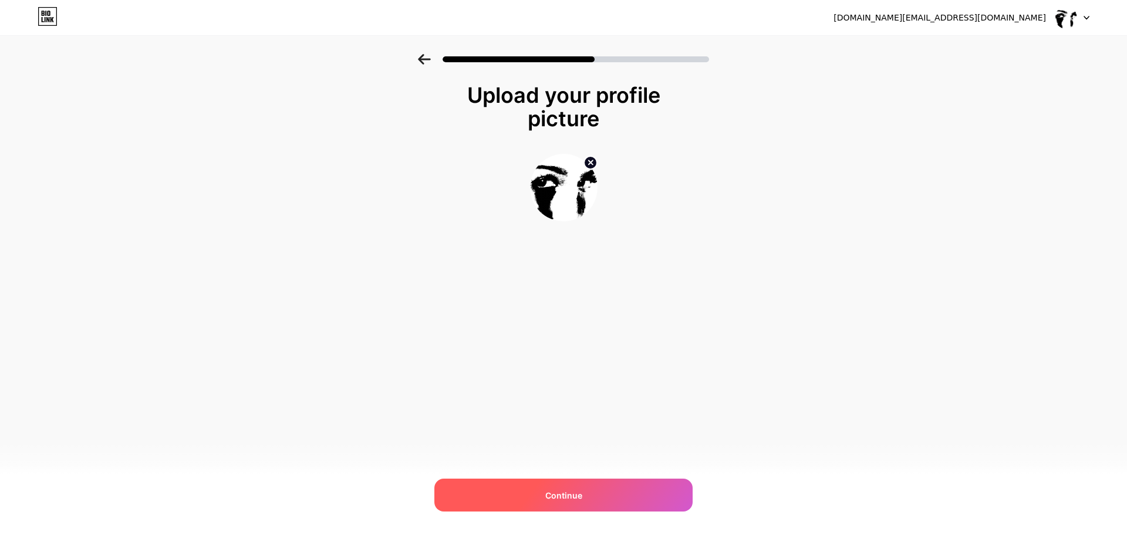
click at [598, 488] on div "Continue" at bounding box center [563, 494] width 258 height 33
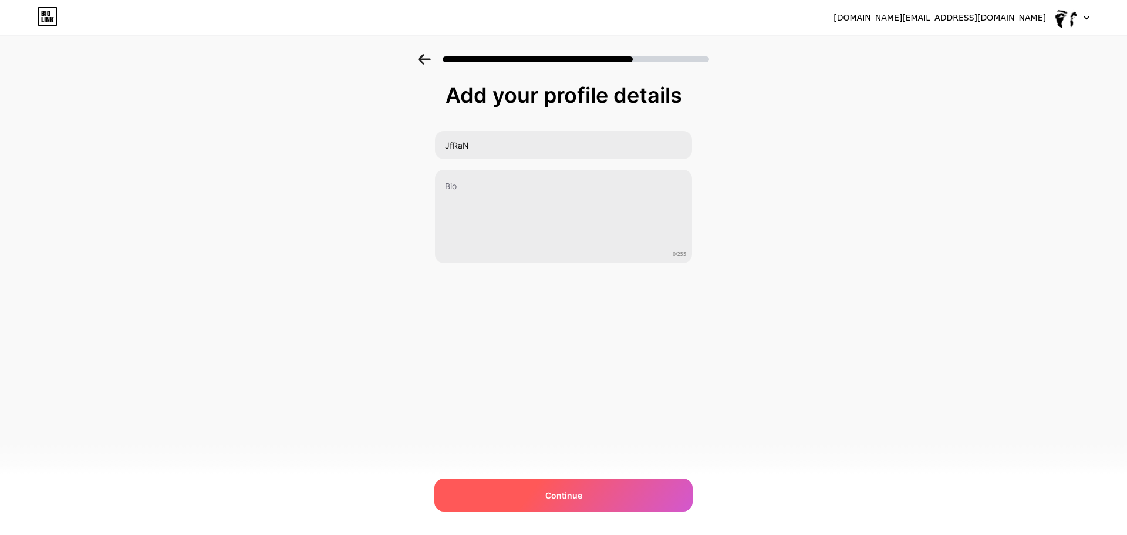
click at [556, 489] on span "Continue" at bounding box center [563, 495] width 37 height 12
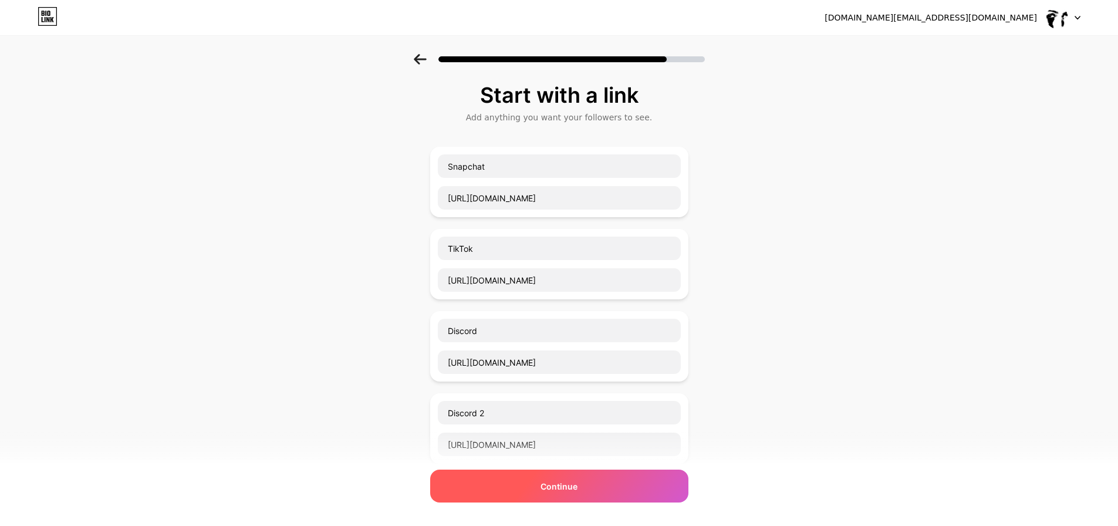
click at [572, 491] on span "Continue" at bounding box center [559, 486] width 37 height 12
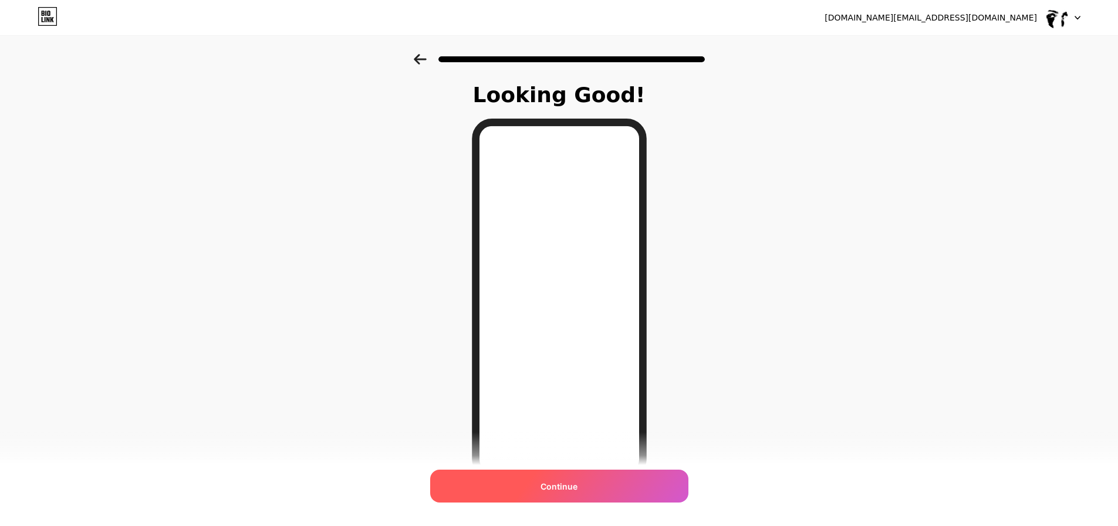
click at [583, 482] on div "Continue" at bounding box center [559, 486] width 258 height 33
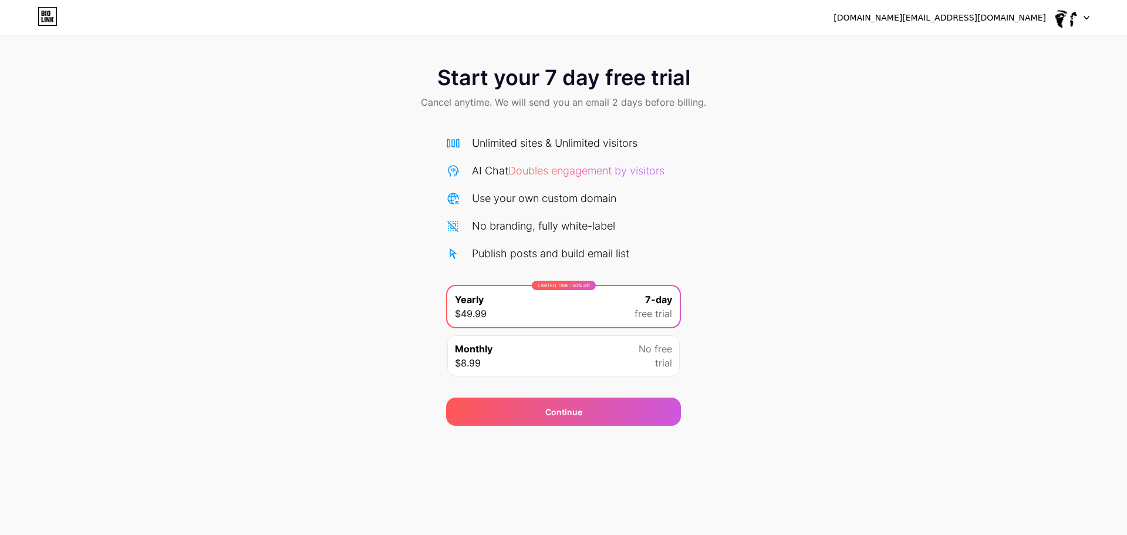
click at [574, 367] on div "Monthly $8.99 No free trial" at bounding box center [563, 355] width 232 height 41
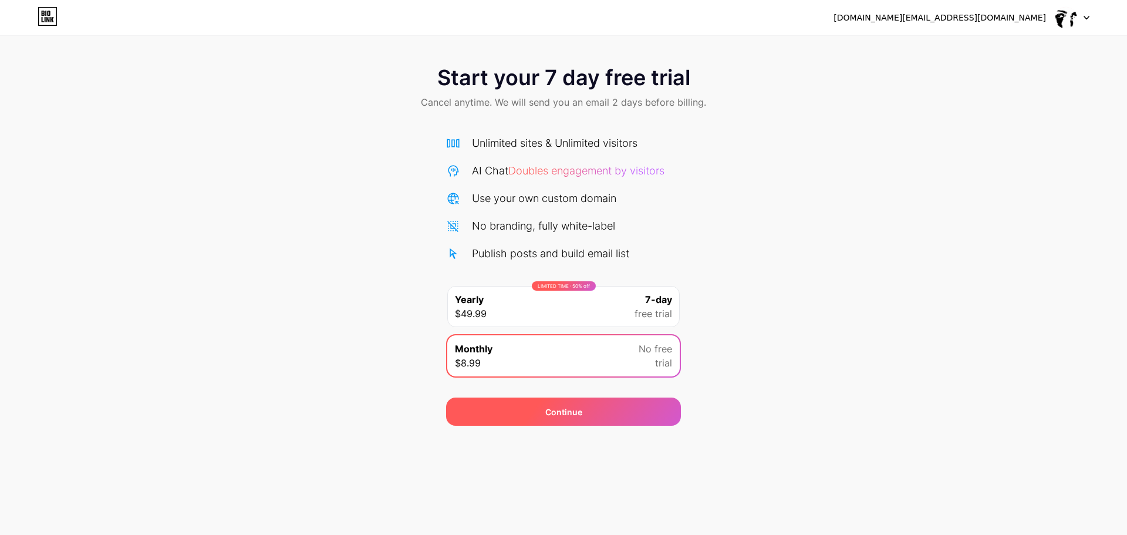
click at [584, 409] on div "Continue" at bounding box center [563, 411] width 235 height 28
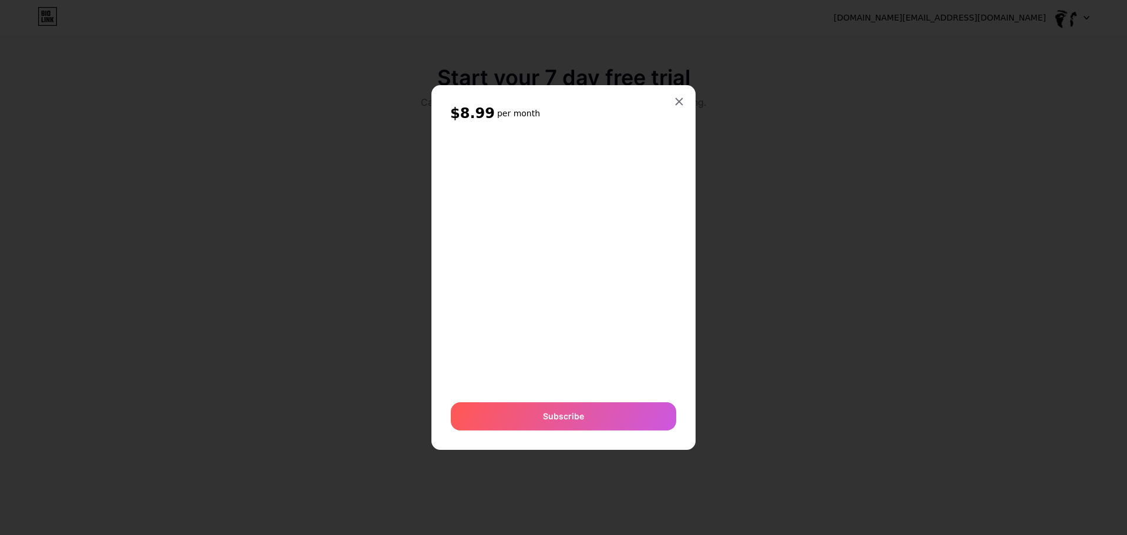
click at [676, 101] on icon at bounding box center [679, 101] width 9 height 9
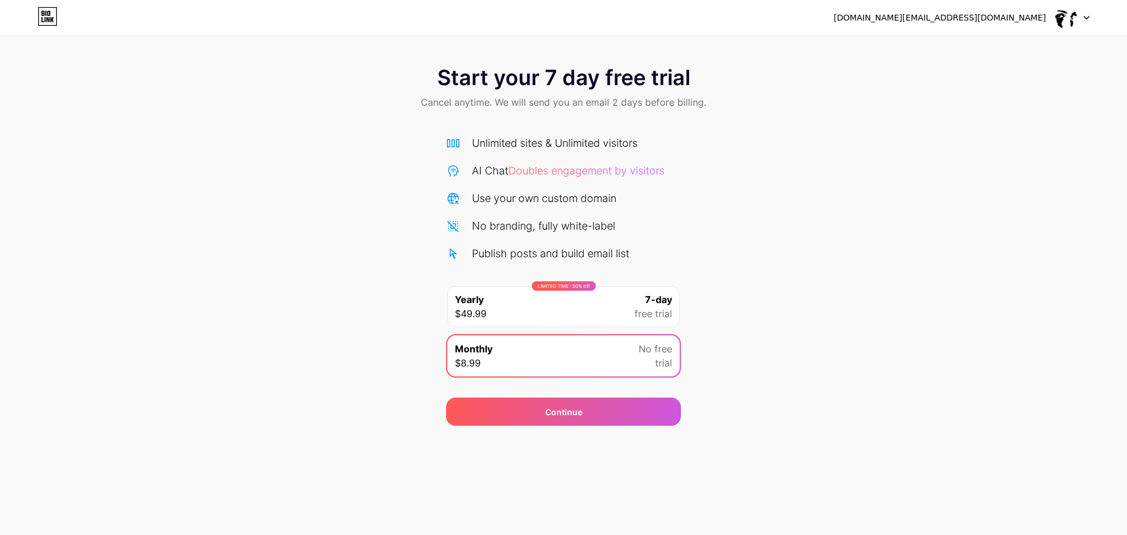
click at [629, 308] on div "LIMITED TIME : 50% off Yearly $49.99 7-day free trial" at bounding box center [563, 306] width 232 height 41
click at [619, 343] on div "Monthly $8.99 No free trial" at bounding box center [563, 355] width 232 height 41
click at [609, 322] on div "LIMITED TIME : 50% off Yearly $49.99 7-day free trial" at bounding box center [563, 306] width 232 height 41
click at [608, 346] on div "Monthly $8.99 No free trial" at bounding box center [563, 355] width 232 height 41
